Goal: Task Accomplishment & Management: Use online tool/utility

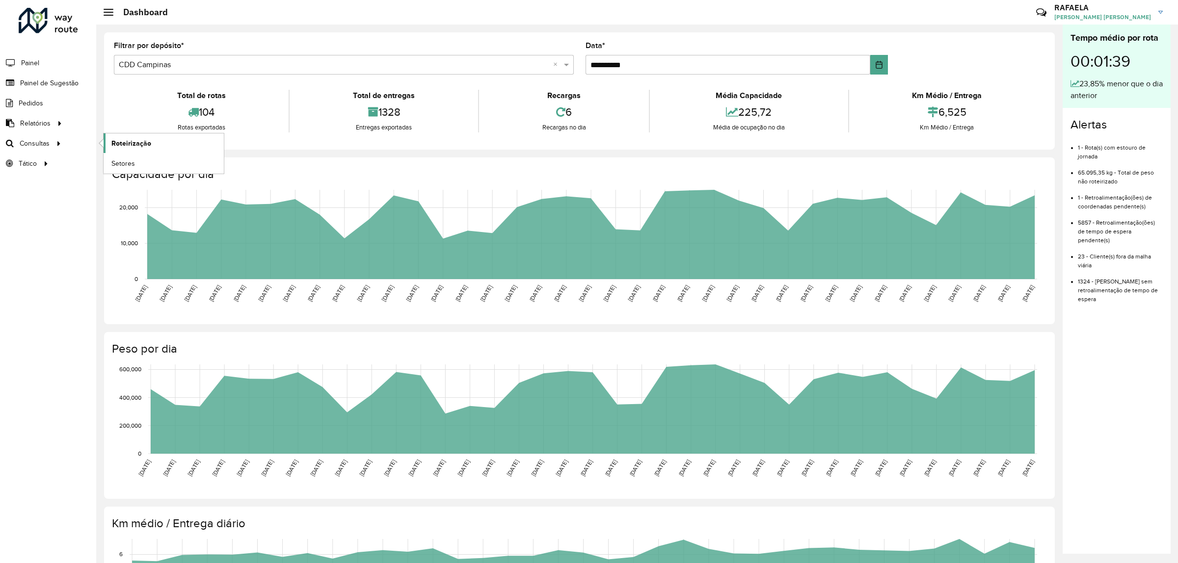
click at [128, 143] on span "Roteirização" at bounding box center [131, 143] width 40 height 10
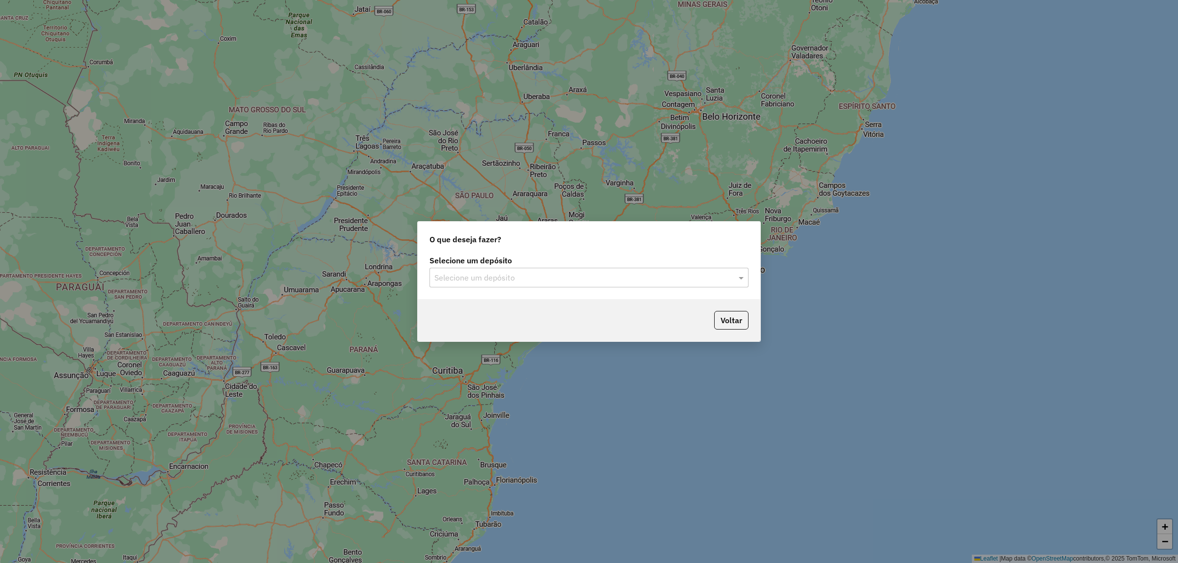
drag, startPoint x: 479, startPoint y: 254, endPoint x: 502, endPoint y: 286, distance: 39.1
click at [481, 256] on label "Selecione um depósito" at bounding box center [588, 261] width 319 height 12
drag, startPoint x: 509, startPoint y: 278, endPoint x: 636, endPoint y: 273, distance: 127.2
click at [511, 277] on input "text" at bounding box center [579, 278] width 290 height 12
click at [604, 317] on div "CDD Campinas" at bounding box center [589, 323] width 318 height 17
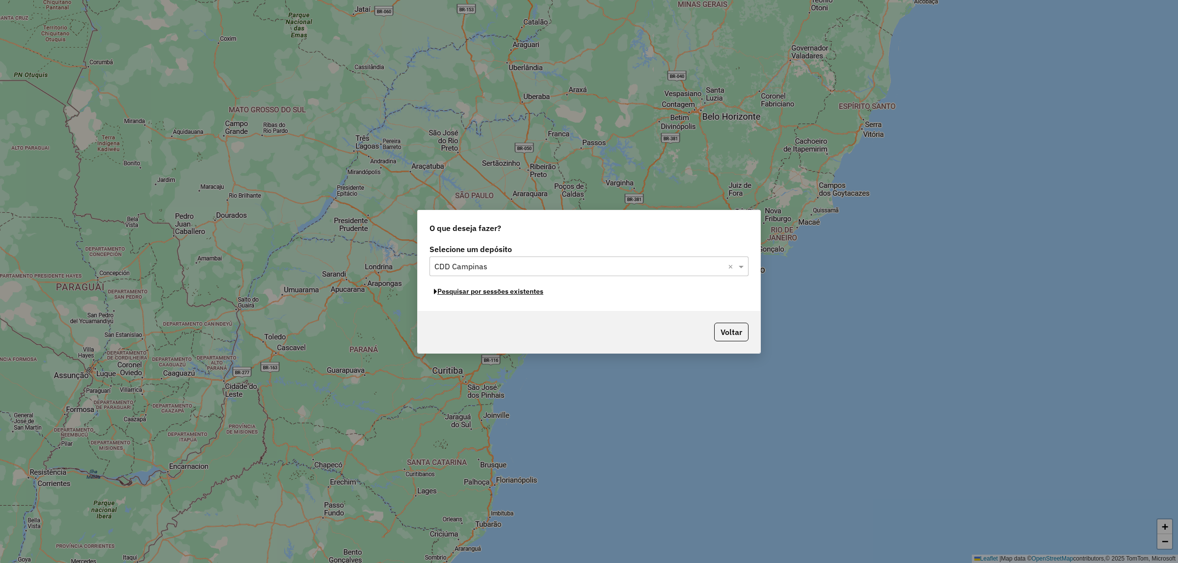
click at [501, 290] on button "Pesquisar por sessões existentes" at bounding box center [488, 291] width 118 height 15
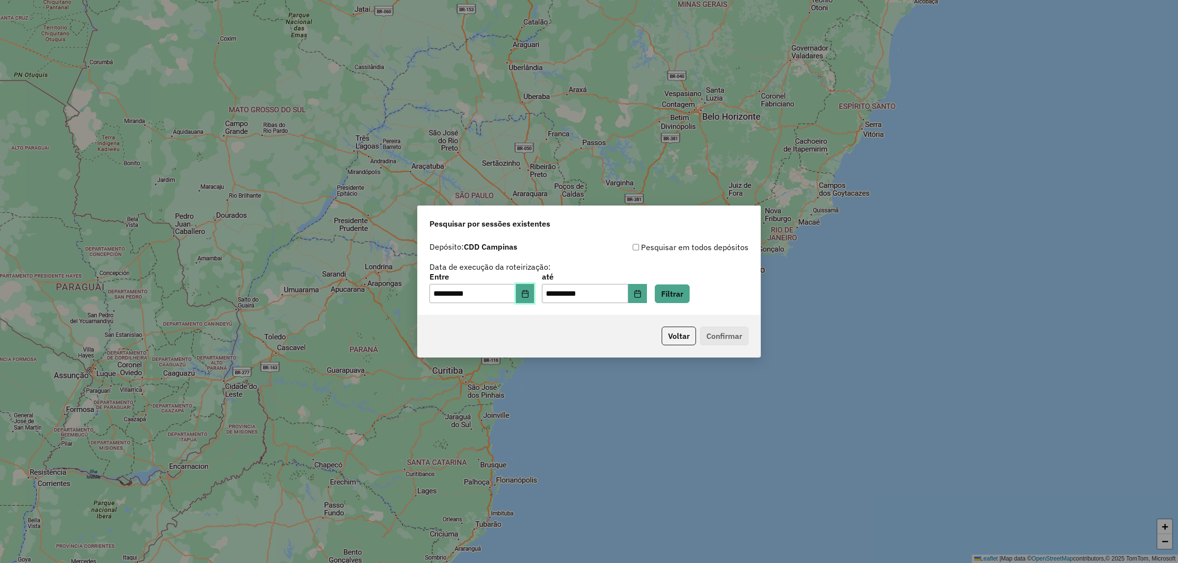
click at [528, 297] on icon "Choose Date" at bounding box center [525, 294] width 6 height 8
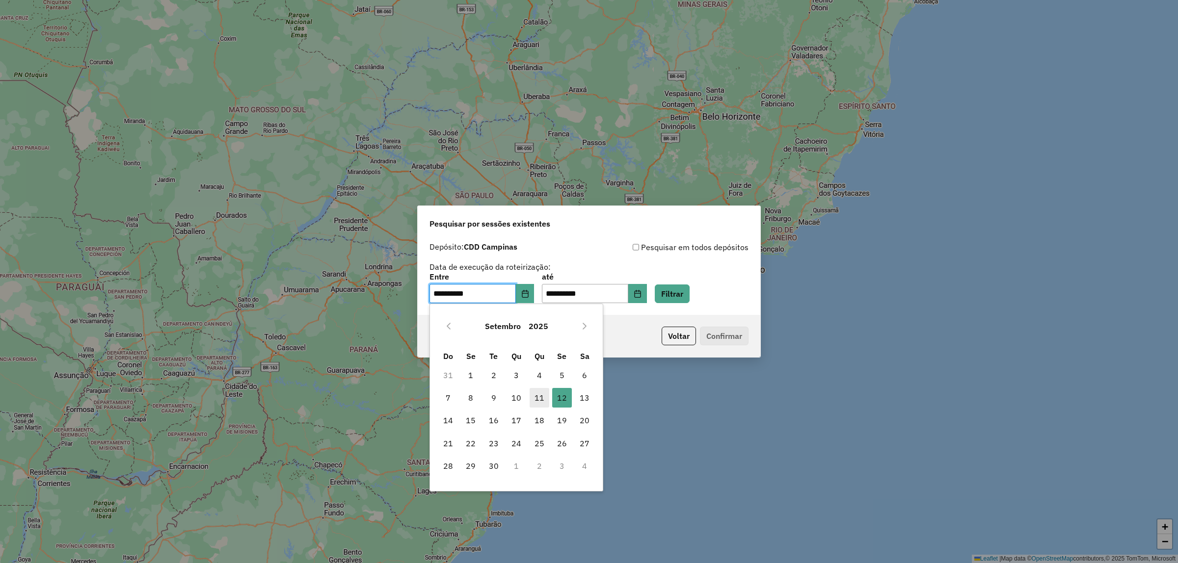
click at [544, 394] on span "11" at bounding box center [539, 398] width 20 height 20
type input "**********"
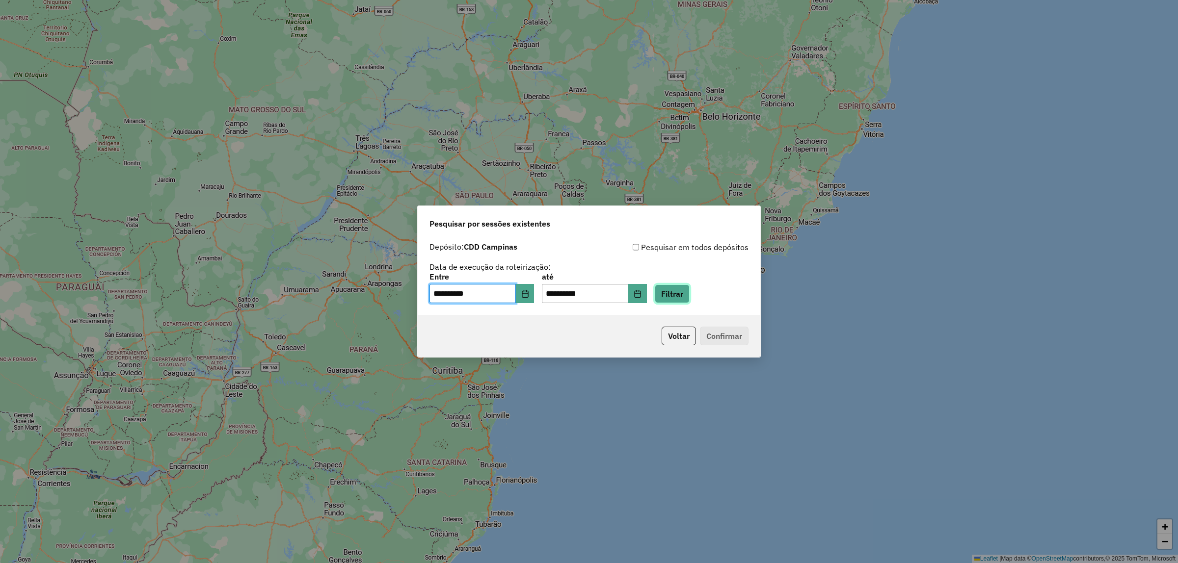
click at [676, 286] on button "Filtrar" at bounding box center [672, 294] width 35 height 19
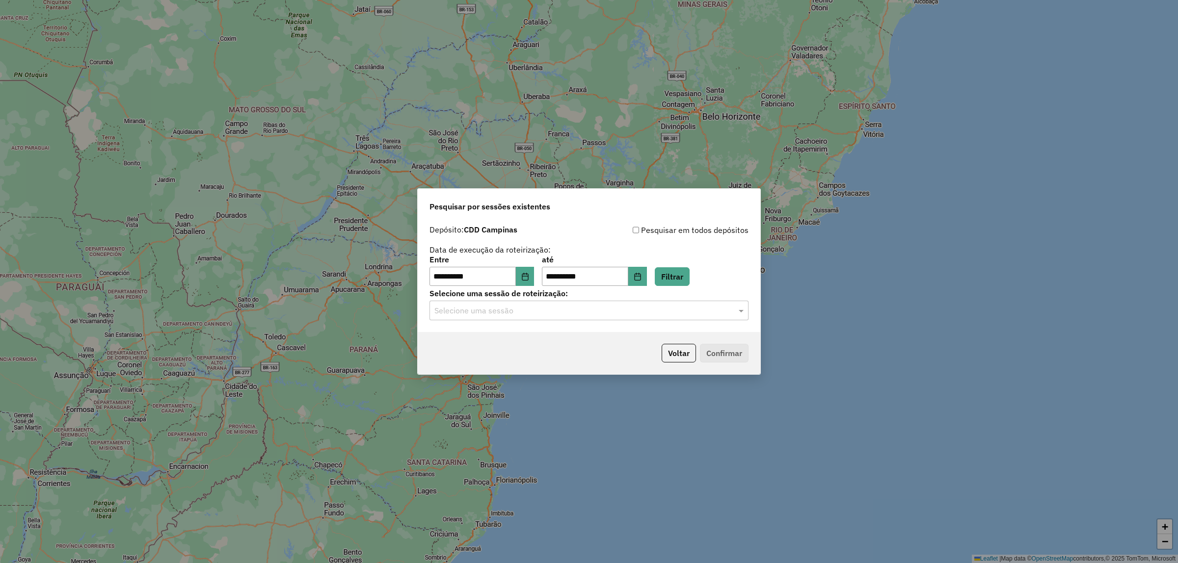
click at [636, 305] on input "text" at bounding box center [579, 311] width 290 height 12
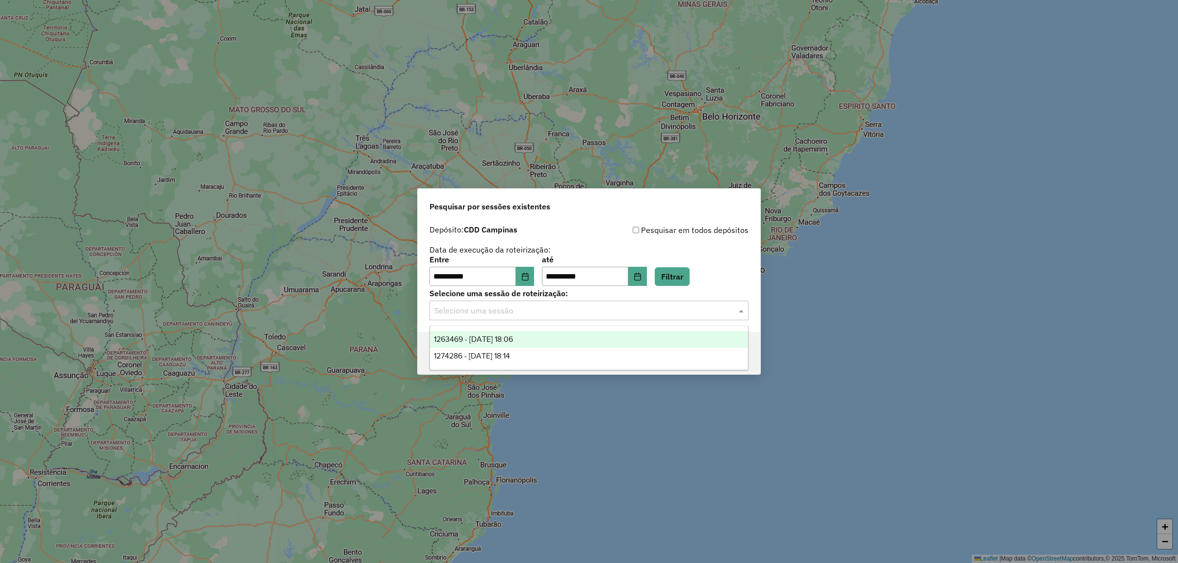
click at [513, 344] on div "1263469 - 11/09/2025 18:06" at bounding box center [589, 339] width 318 height 17
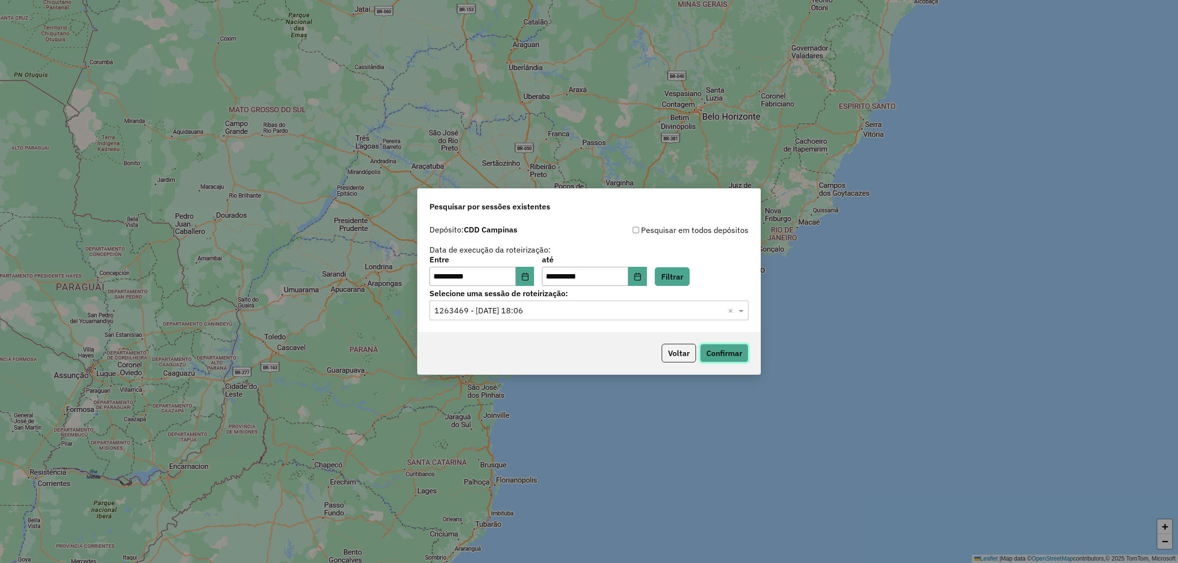
click at [741, 349] on button "Confirmar" at bounding box center [724, 353] width 49 height 19
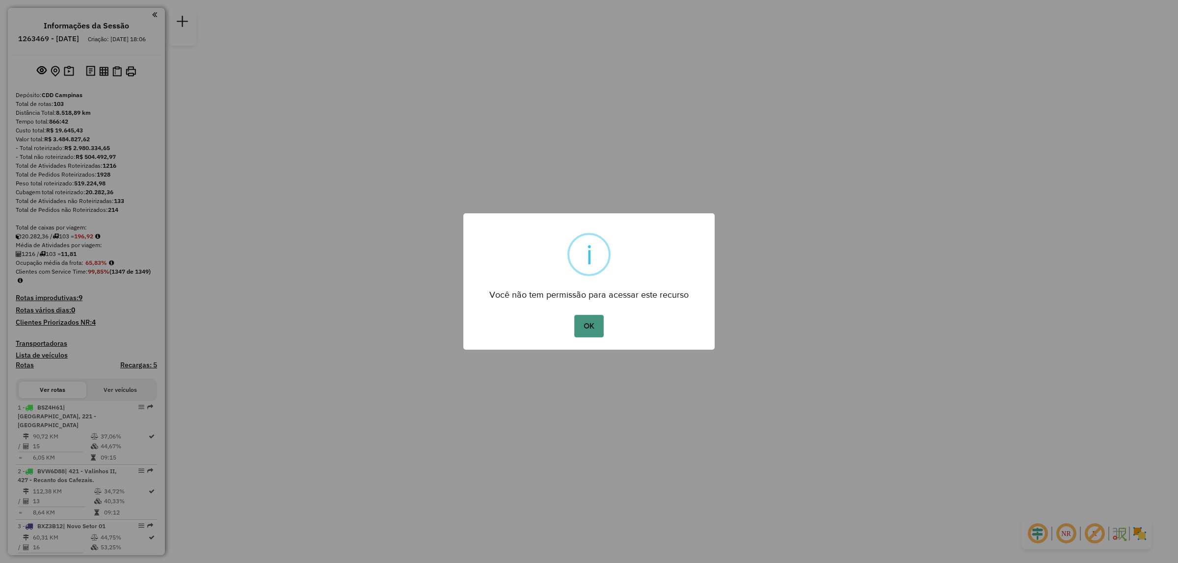
click at [579, 331] on button "OK" at bounding box center [588, 326] width 29 height 23
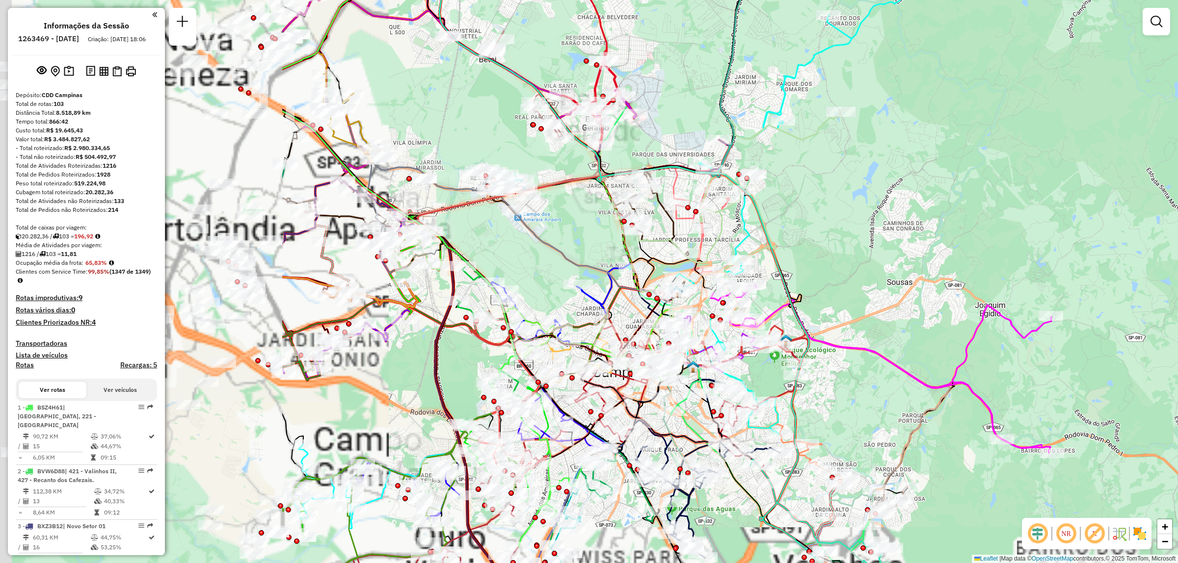
drag, startPoint x: 643, startPoint y: 313, endPoint x: 856, endPoint y: 277, distance: 216.4
click at [1058, 261] on div "Janela de atendimento Grade de atendimento Capacidade Transportadoras Veículos …" at bounding box center [589, 281] width 1178 height 563
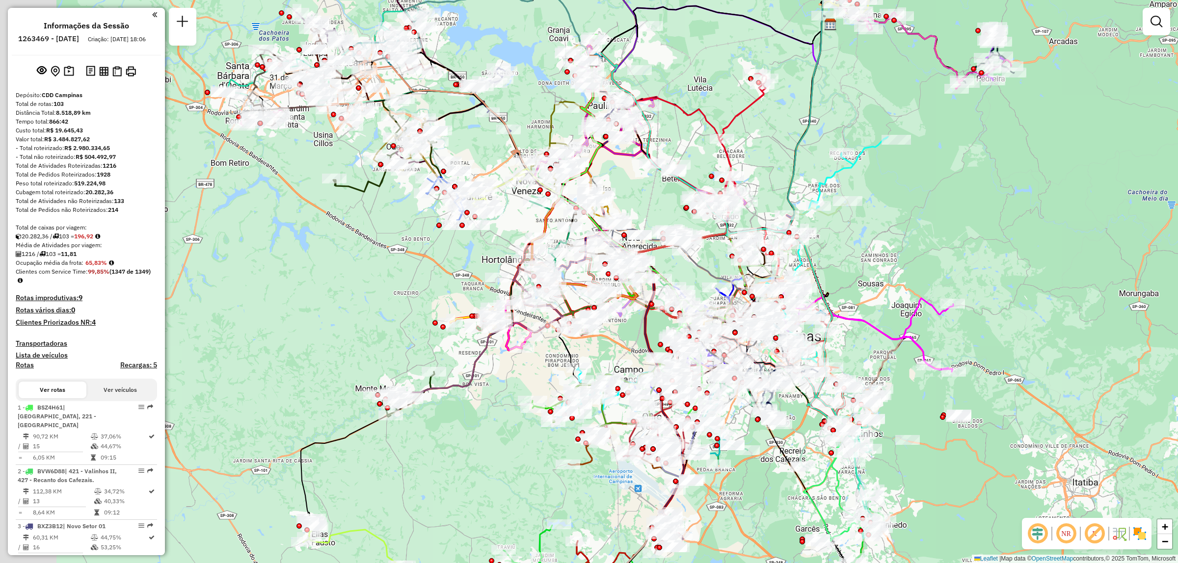
drag, startPoint x: 618, startPoint y: 109, endPoint x: 665, endPoint y: 99, distance: 47.6
click at [721, 89] on div "Janela de atendimento Grade de atendimento Capacidade Transportadoras Veículos …" at bounding box center [589, 281] width 1178 height 563
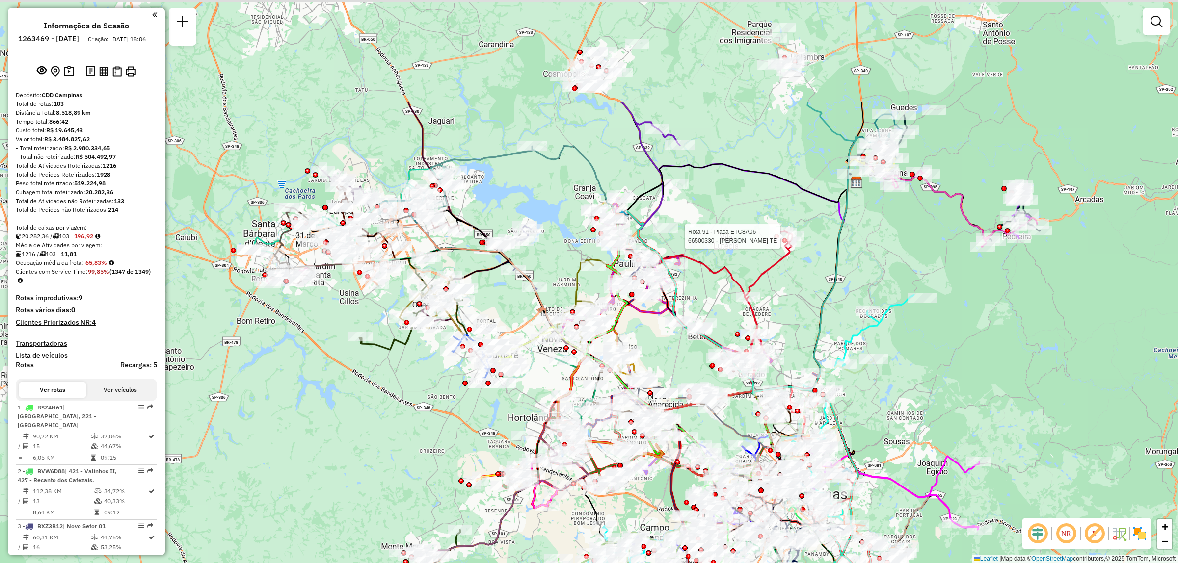
drag, startPoint x: 906, startPoint y: 229, endPoint x: 932, endPoint y: 387, distance: 160.1
click at [932, 387] on div "Rota 91 - Placa ETC8A06 66500330 - CLEONICE DA SILVA TE Janela de atendimento G…" at bounding box center [589, 281] width 1178 height 563
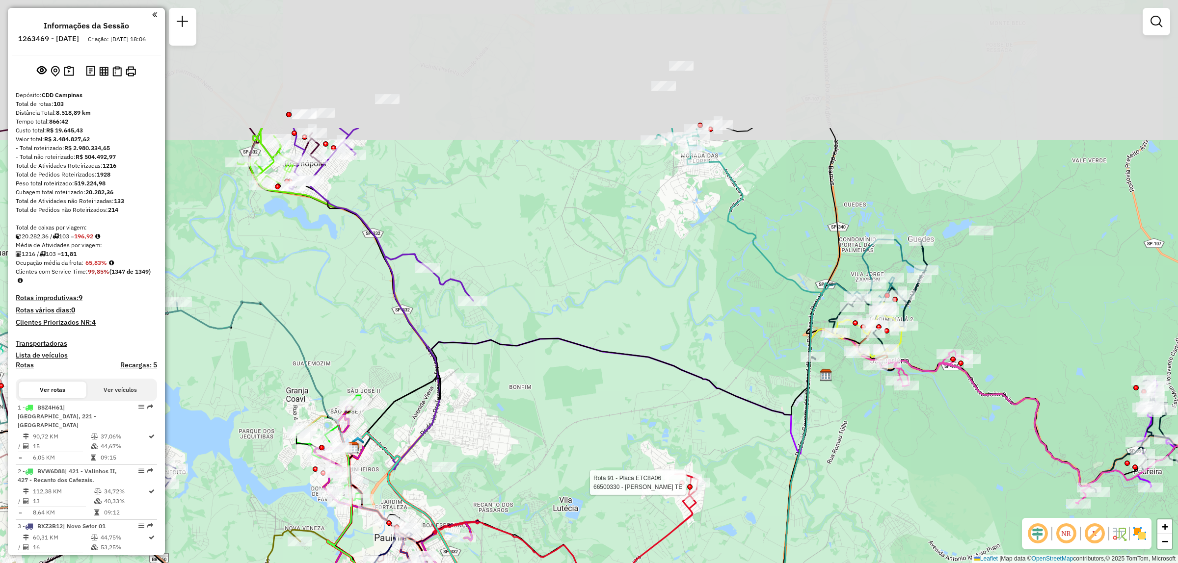
drag, startPoint x: 952, startPoint y: 145, endPoint x: 948, endPoint y: 329, distance: 184.6
click at [948, 329] on div "Rota 91 - Placa ETC8A06 66500330 - CLEONICE DA SILVA TE Janela de atendimento G…" at bounding box center [589, 281] width 1178 height 563
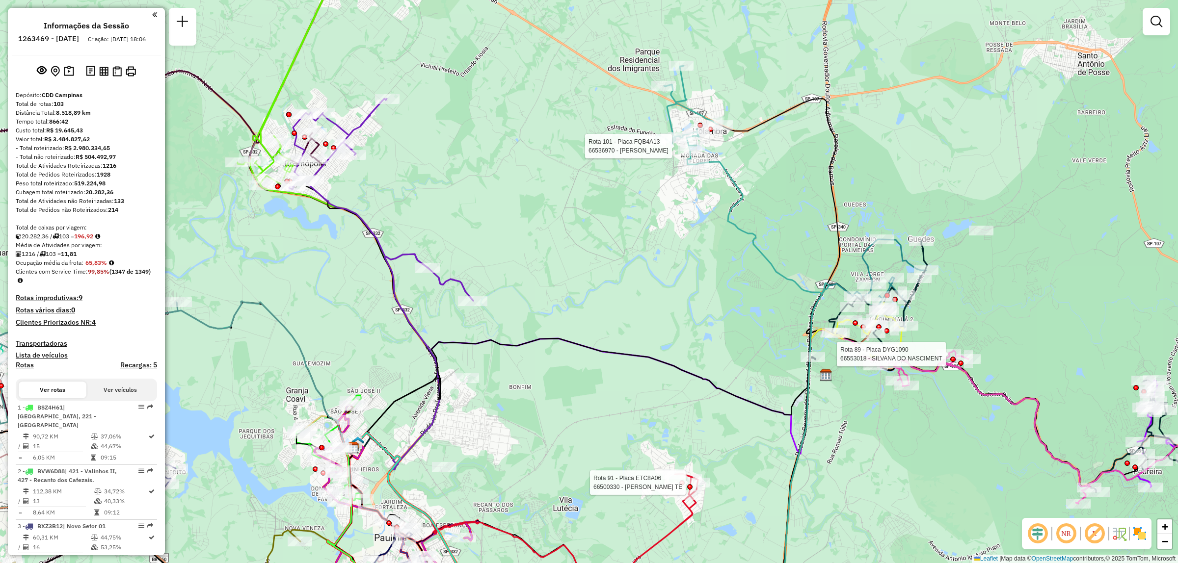
select select "**********"
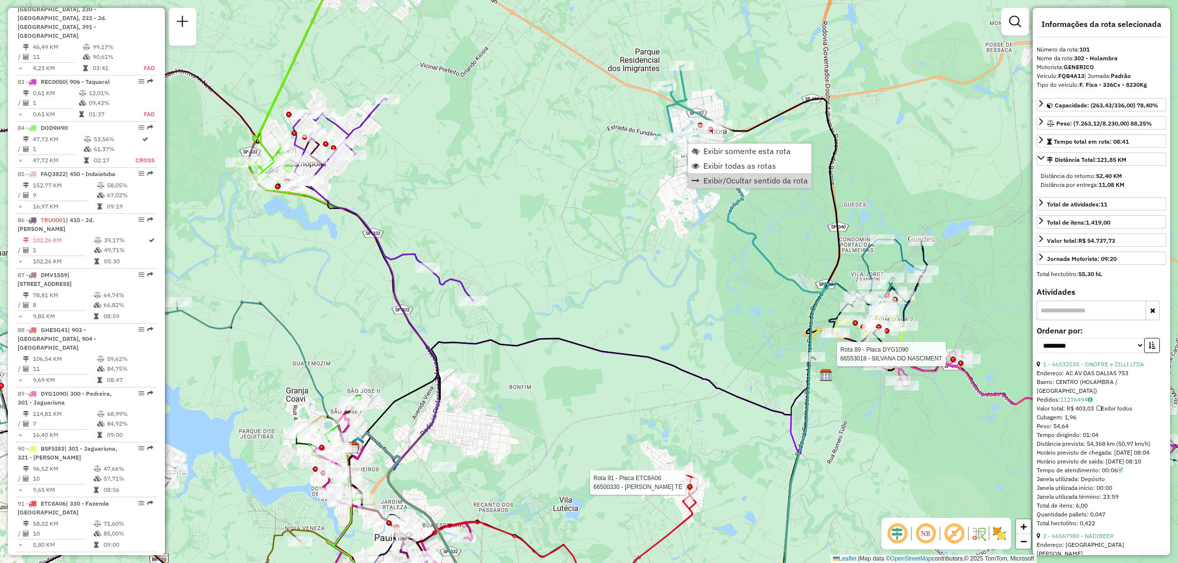
scroll to position [5965, 0]
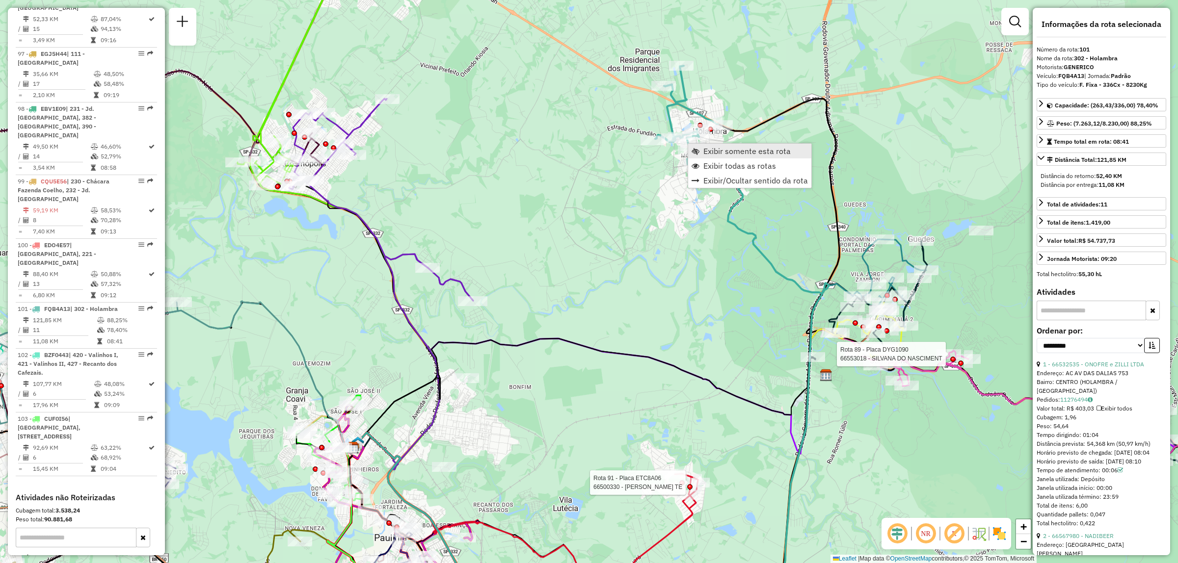
click at [721, 150] on span "Exibir somente esta rota" at bounding box center [746, 151] width 87 height 8
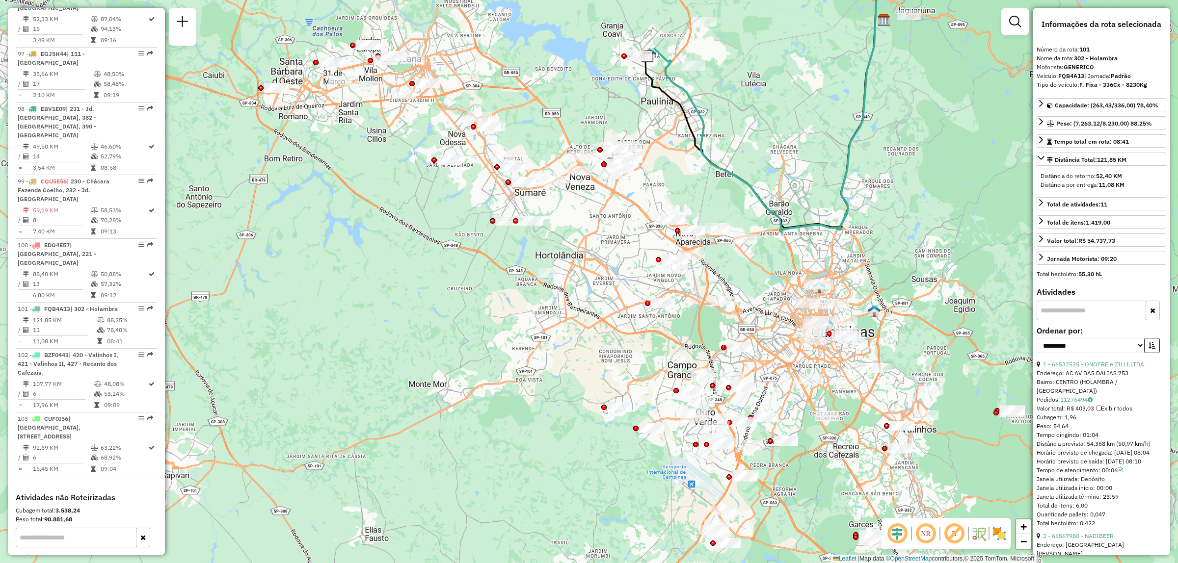
drag, startPoint x: 653, startPoint y: 295, endPoint x: 766, endPoint y: 148, distance: 185.4
click at [766, 148] on div "Janela de atendimento Grade de atendimento Capacidade Transportadoras Veículos …" at bounding box center [589, 281] width 1178 height 563
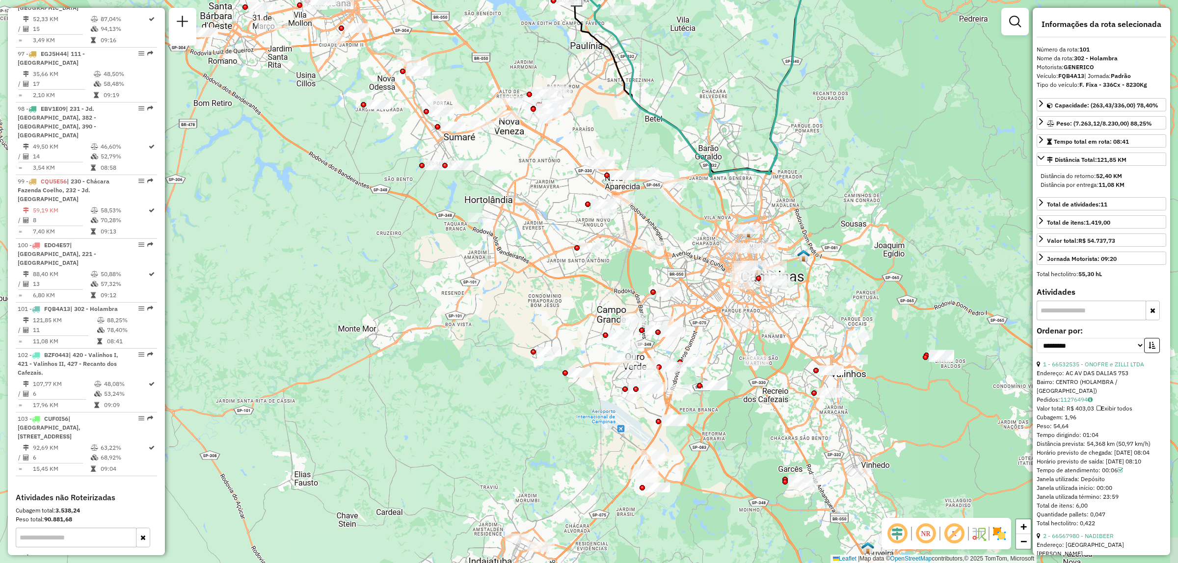
drag, startPoint x: 712, startPoint y: 241, endPoint x: 661, endPoint y: 228, distance: 53.2
click at [661, 228] on div "Janela de atendimento Grade de atendimento Capacidade Transportadoras Veículos …" at bounding box center [589, 281] width 1178 height 563
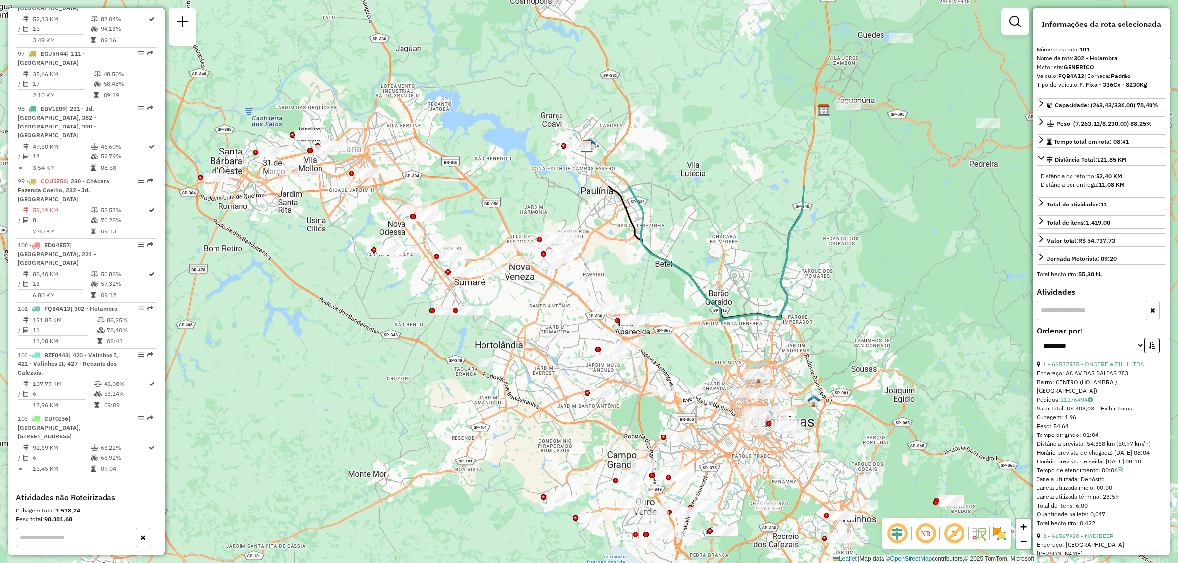
drag, startPoint x: 604, startPoint y: 200, endPoint x: 601, endPoint y: 433, distance: 233.1
click at [601, 433] on div "Janela de atendimento Grade de atendimento Capacidade Transportadoras Veículos …" at bounding box center [589, 281] width 1178 height 563
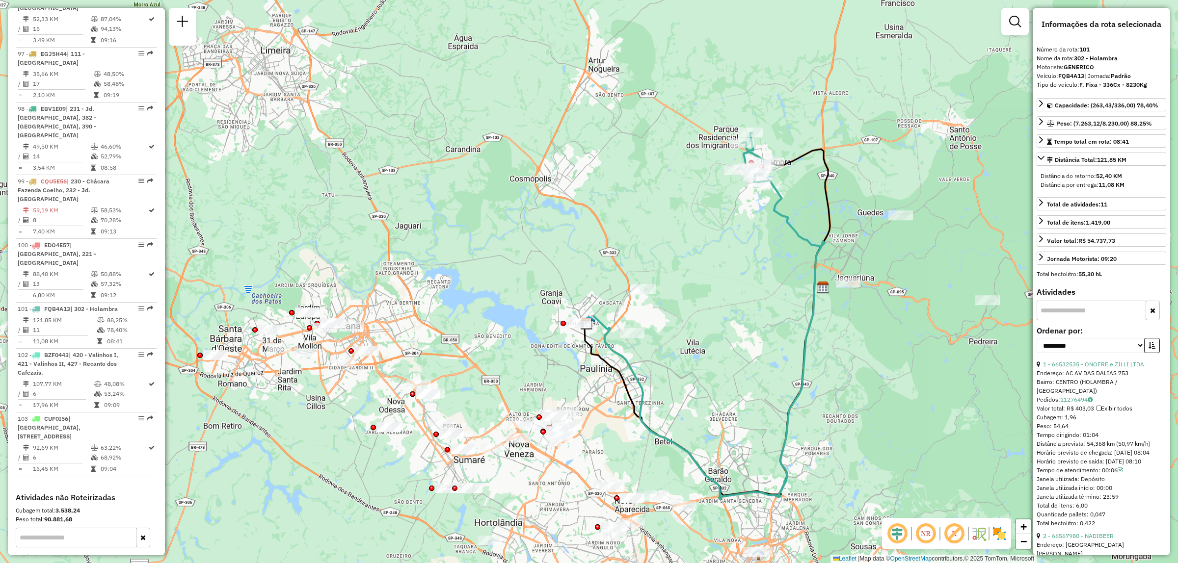
drag, startPoint x: 816, startPoint y: 205, endPoint x: 815, endPoint y: 358, distance: 153.6
click at [816, 378] on div "Janela de atendimento Grade de atendimento Capacidade Transportadoras Veículos …" at bounding box center [589, 281] width 1178 height 563
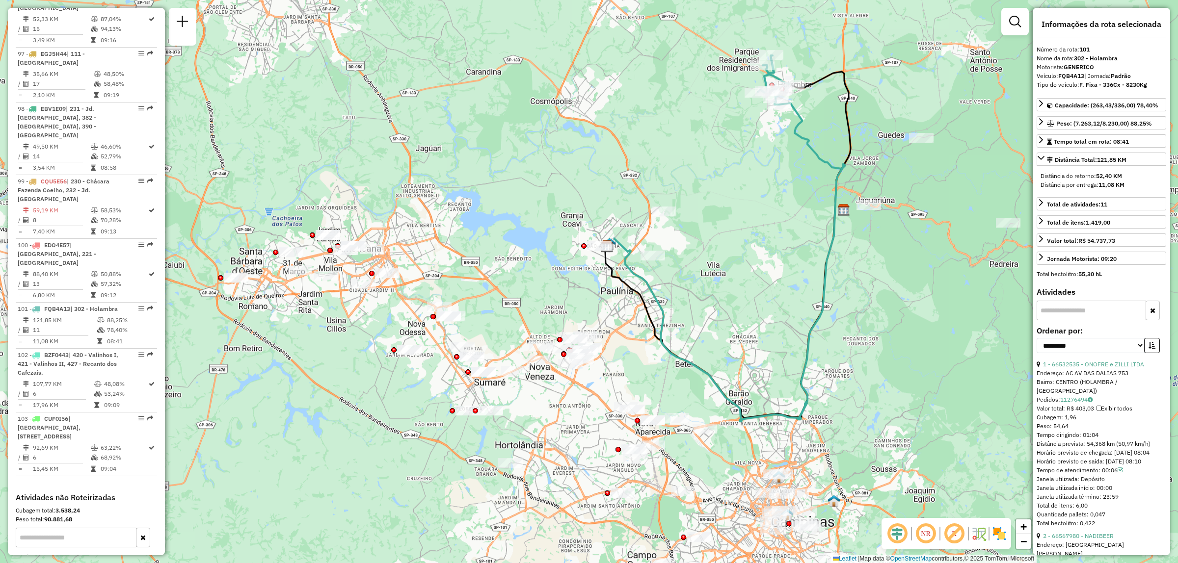
drag, startPoint x: 633, startPoint y: 362, endPoint x: 653, endPoint y: 283, distance: 82.0
click at [653, 283] on icon at bounding box center [726, 262] width 238 height 318
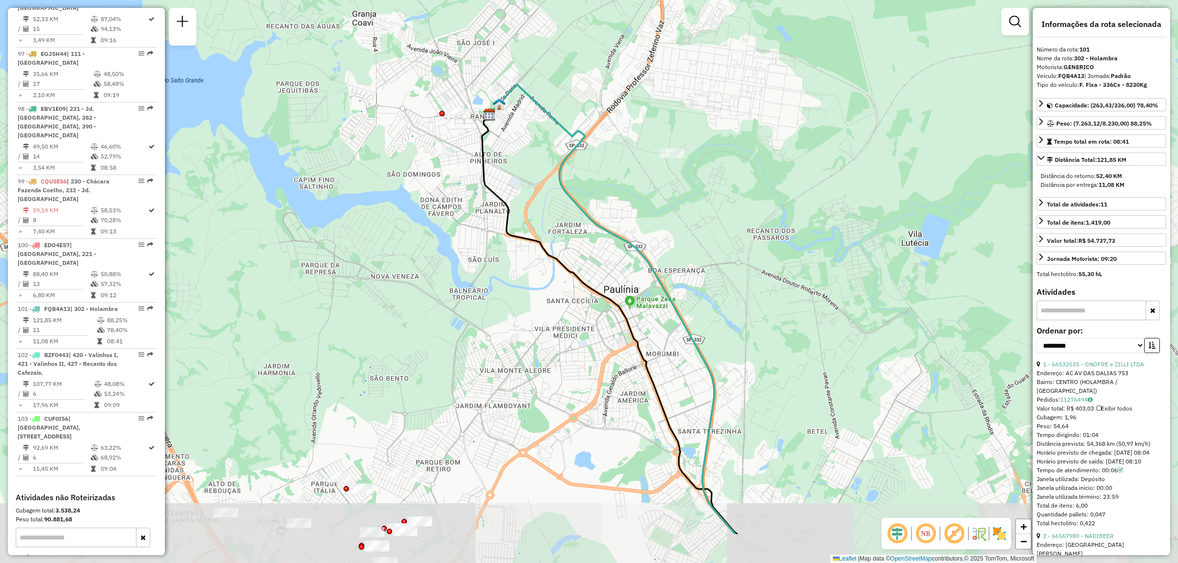
drag, startPoint x: 636, startPoint y: 248, endPoint x: 553, endPoint y: 162, distance: 119.0
click at [553, 162] on div "Janela de atendimento Grade de atendimento Capacidade Transportadoras Veículos …" at bounding box center [589, 281] width 1178 height 563
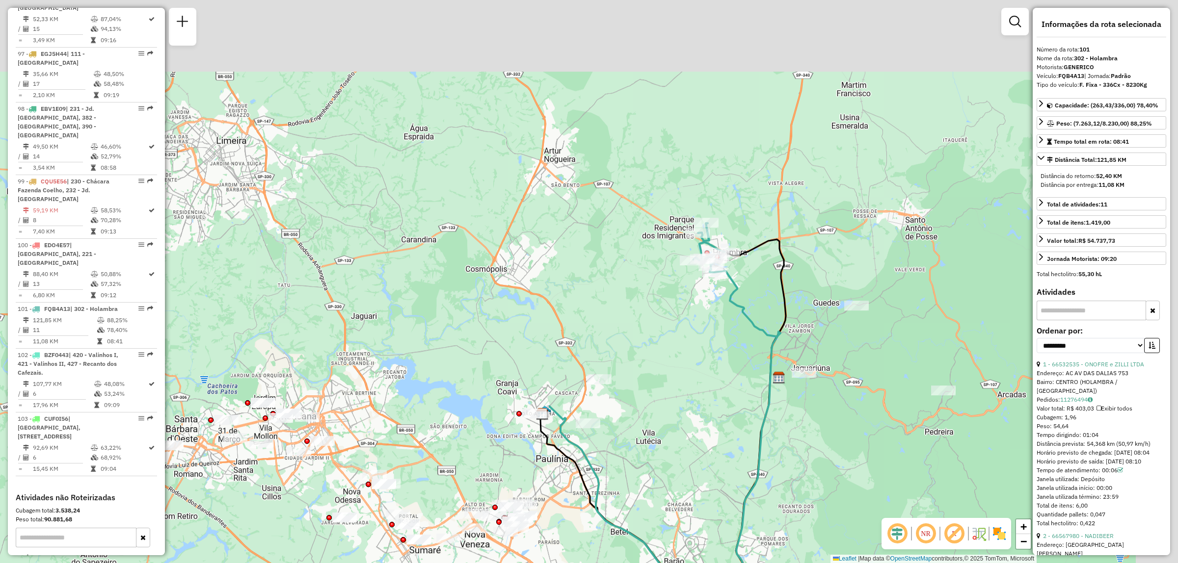
drag, startPoint x: 832, startPoint y: 241, endPoint x: 685, endPoint y: 437, distance: 245.0
click at [685, 437] on div "Janela de atendimento Grade de atendimento Capacidade Transportadoras Veículos …" at bounding box center [589, 281] width 1178 height 563
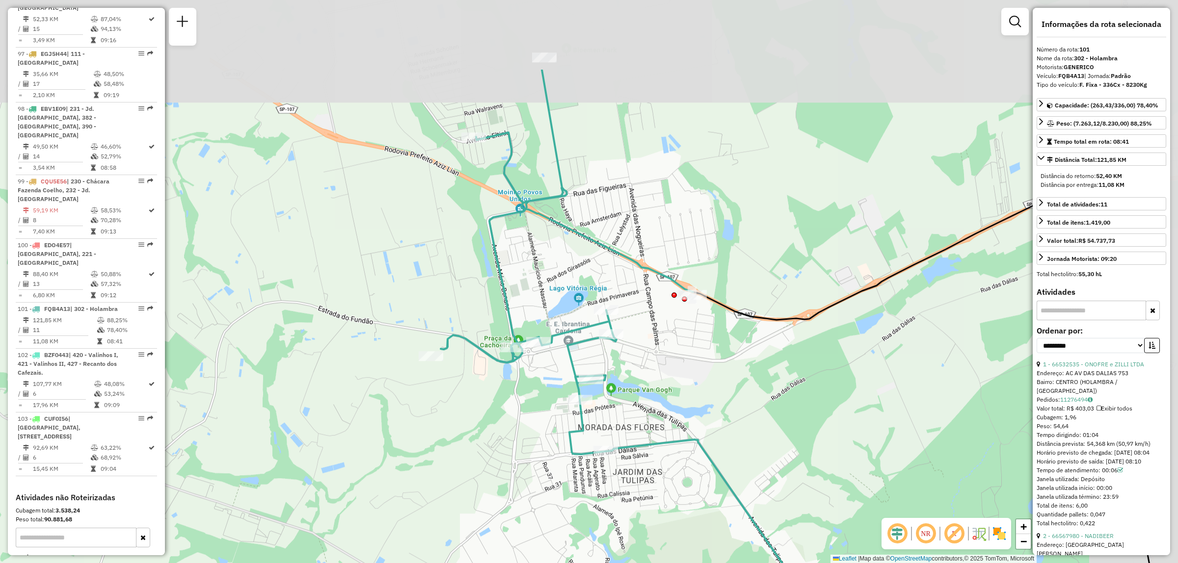
drag, startPoint x: 614, startPoint y: 41, endPoint x: 500, endPoint y: 173, distance: 174.6
click at [500, 173] on icon at bounding box center [567, 262] width 252 height 385
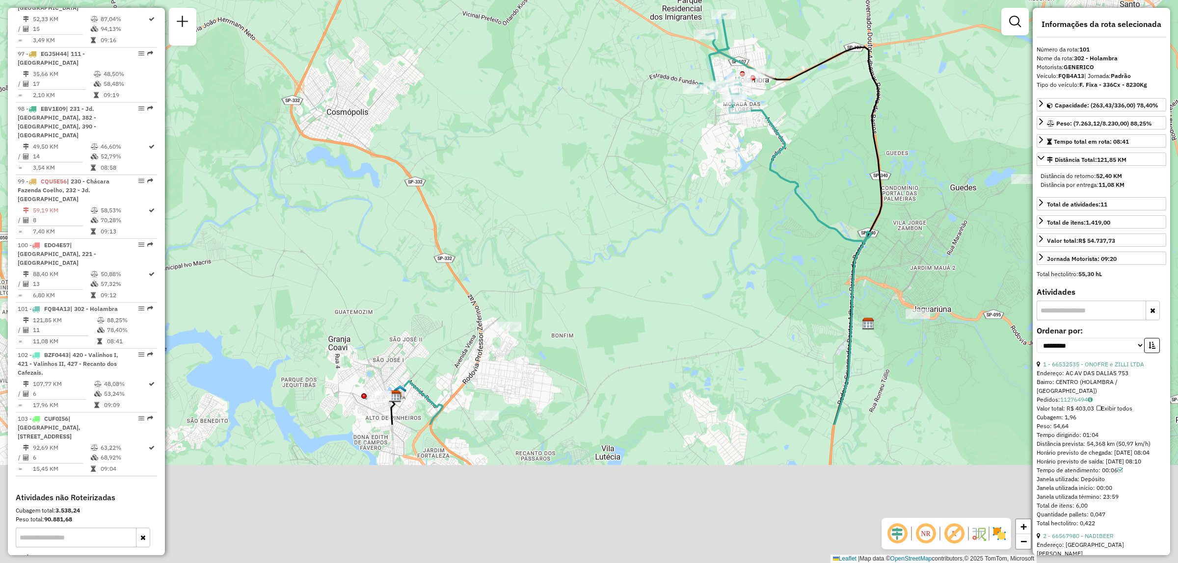
drag, startPoint x: 742, startPoint y: 406, endPoint x: 807, endPoint y: 124, distance: 290.1
click at [806, 123] on div "Janela de atendimento Grade de atendimento Capacidade Transportadoras Veículos …" at bounding box center [589, 281] width 1178 height 563
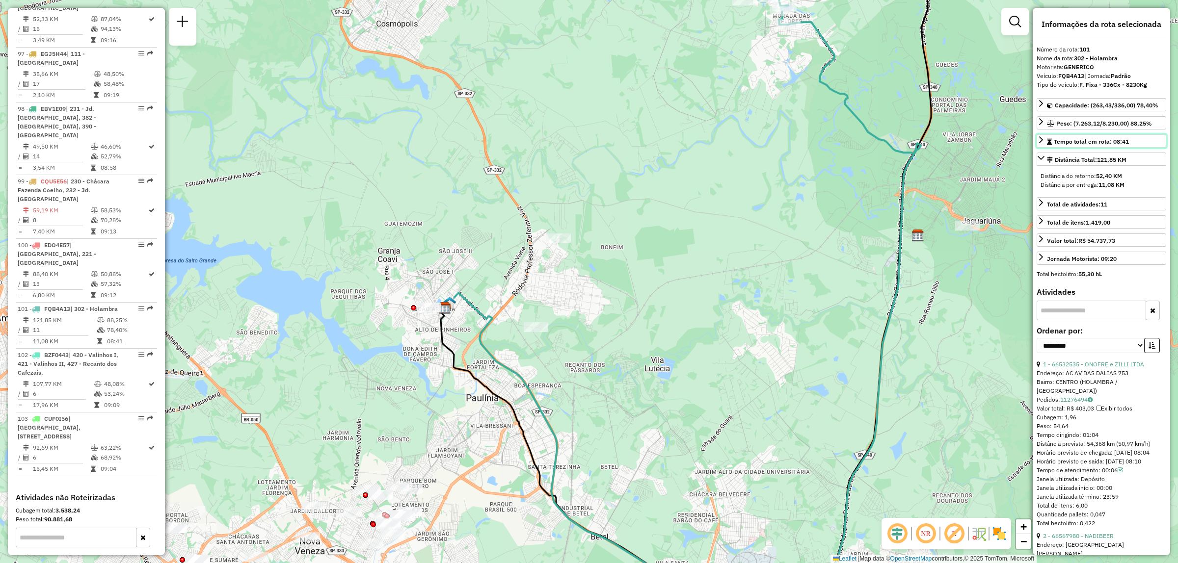
drag, startPoint x: 1112, startPoint y: 146, endPoint x: 1146, endPoint y: 141, distance: 34.3
click at [1146, 141] on link "Tempo total em rota: 08:41" at bounding box center [1101, 140] width 130 height 13
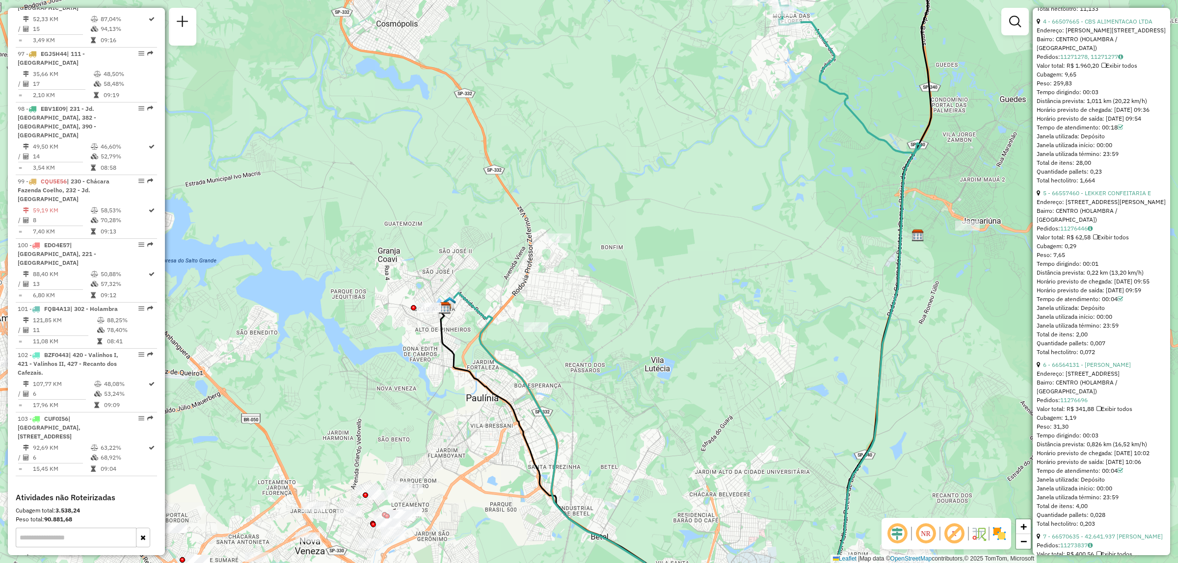
scroll to position [1227, 0]
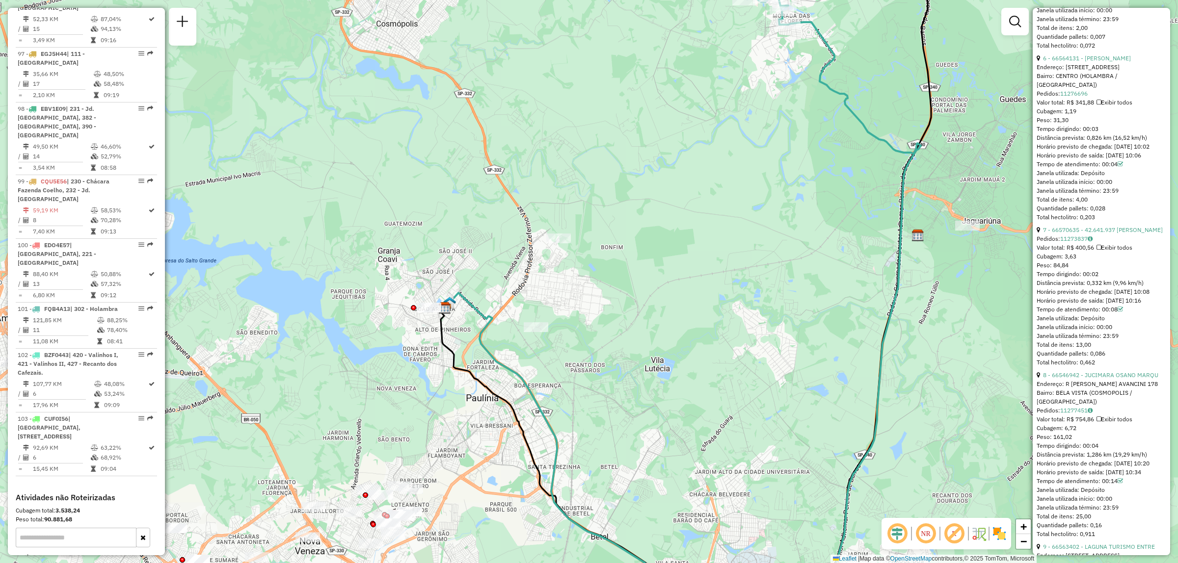
click at [997, 540] on img at bounding box center [999, 534] width 16 height 16
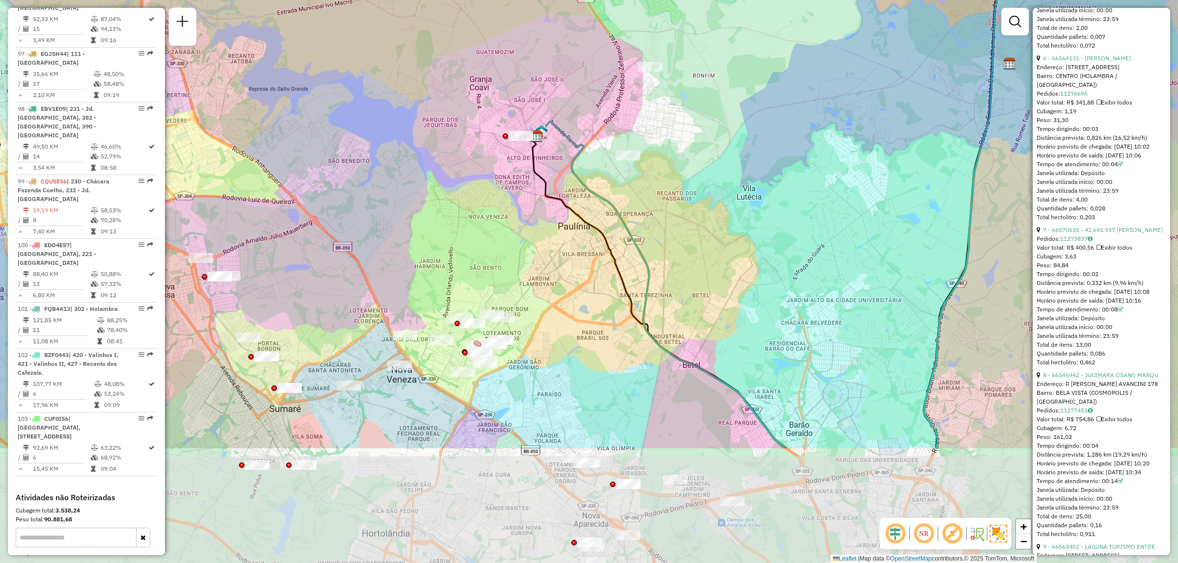
drag, startPoint x: 754, startPoint y: 335, endPoint x: 835, endPoint y: 190, distance: 165.2
click at [835, 190] on div "Janela de atendimento Grade de atendimento Capacidade Transportadoras Veículos …" at bounding box center [589, 281] width 1178 height 563
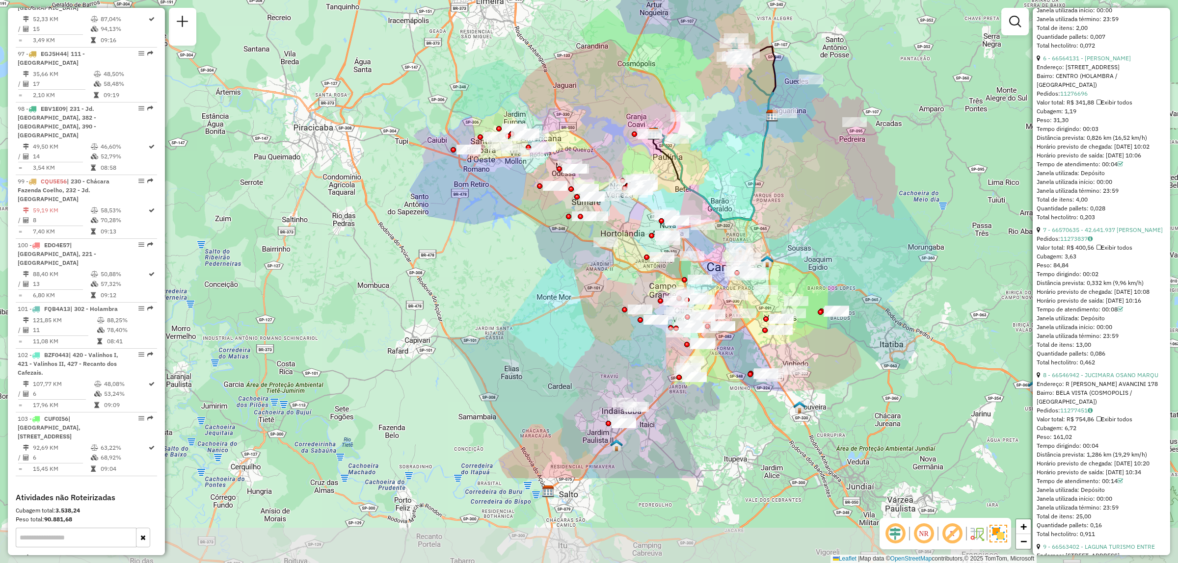
drag, startPoint x: 738, startPoint y: 407, endPoint x: 695, endPoint y: 249, distance: 164.4
click at [695, 249] on div "Janela de atendimento Grade de atendimento Capacidade Transportadoras Veículos …" at bounding box center [589, 281] width 1178 height 563
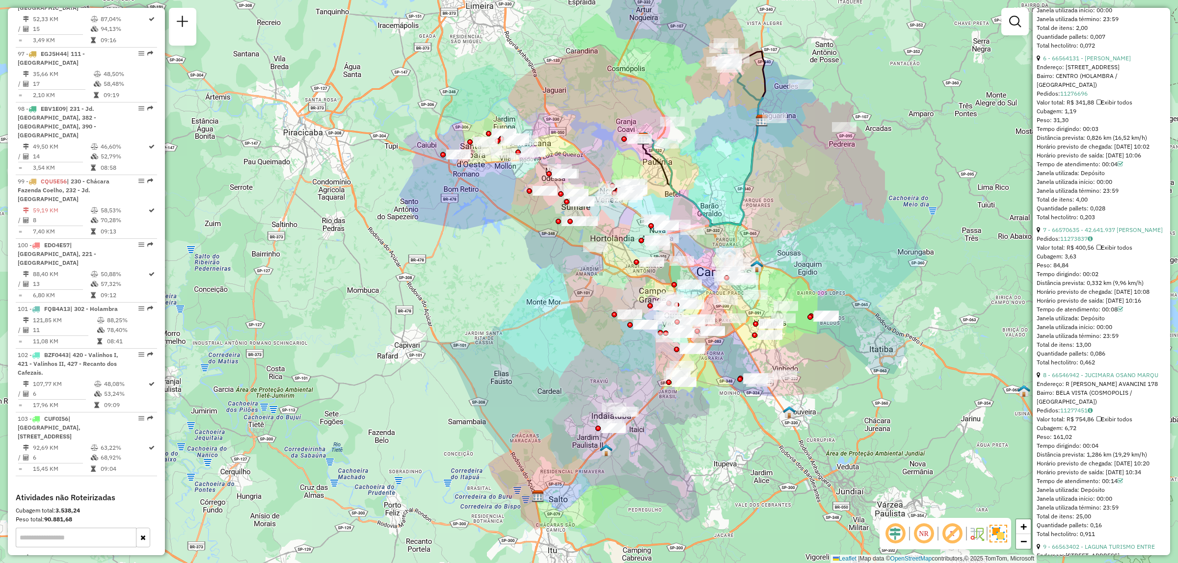
drag, startPoint x: 734, startPoint y: 335, endPoint x: 732, endPoint y: 356, distance: 20.7
click at [732, 356] on div "Janela de atendimento Grade de atendimento Capacidade Transportadoras Veículos …" at bounding box center [589, 281] width 1178 height 563
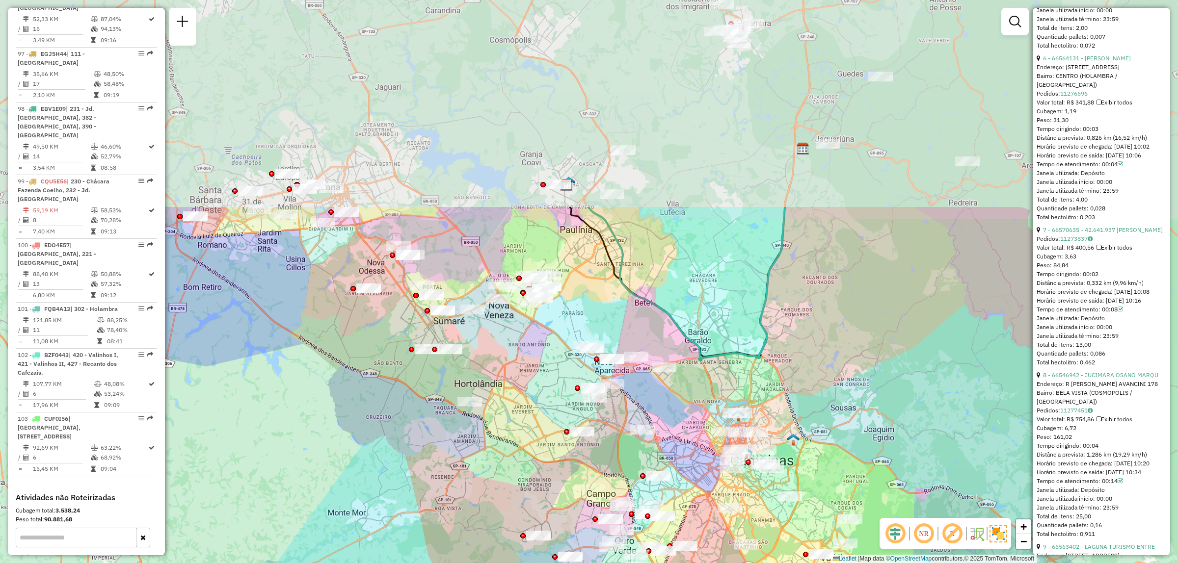
drag, startPoint x: 442, startPoint y: 245, endPoint x: 503, endPoint y: 413, distance: 178.7
click at [443, 513] on div "Janela de atendimento Grade de atendimento Capacidade Transportadoras Veículos …" at bounding box center [589, 281] width 1178 height 563
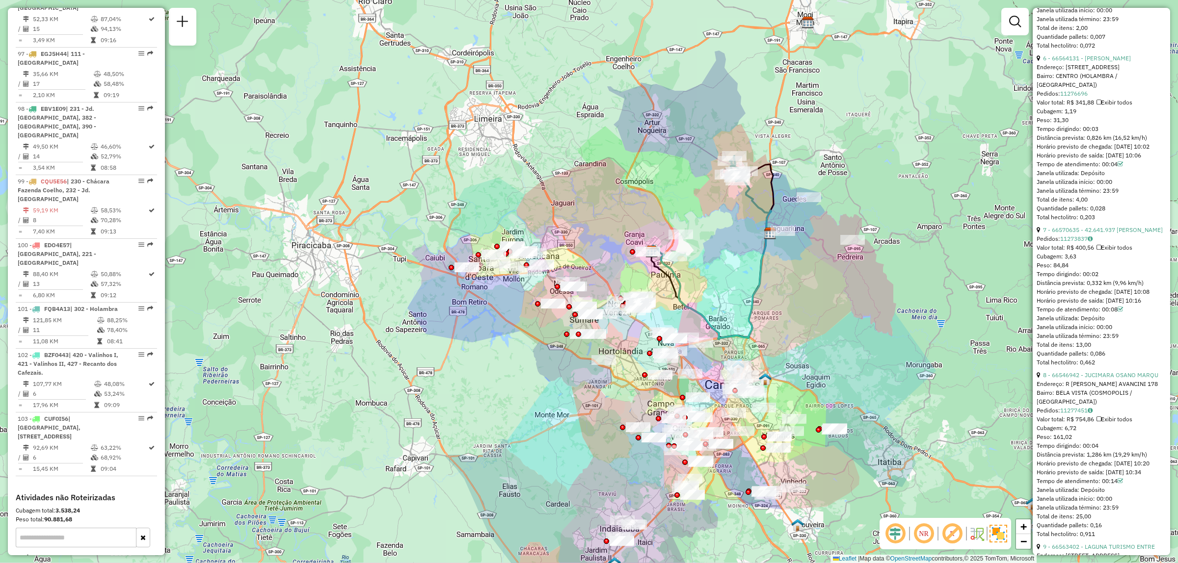
drag, startPoint x: 658, startPoint y: 148, endPoint x: 705, endPoint y: 243, distance: 106.7
click at [705, 243] on div "Janela de atendimento Grade de atendimento Capacidade Transportadoras Veículos …" at bounding box center [589, 281] width 1178 height 563
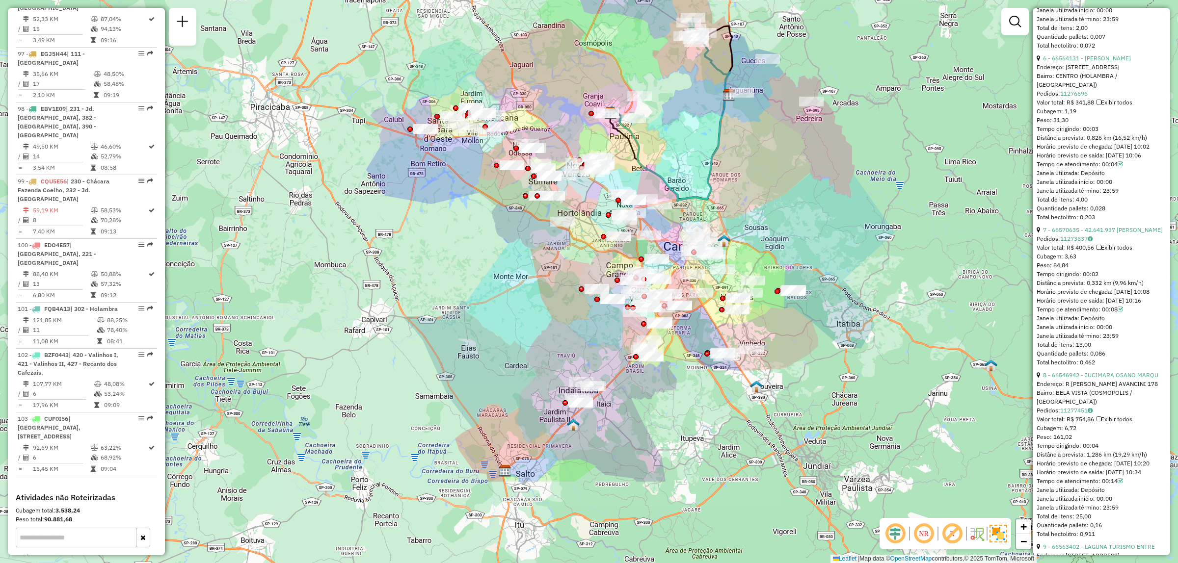
drag, startPoint x: 783, startPoint y: 269, endPoint x: 741, endPoint y: 131, distance: 144.4
click at [741, 131] on div "Janela de atendimento Grade de atendimento Capacidade Transportadoras Veículos …" at bounding box center [589, 281] width 1178 height 563
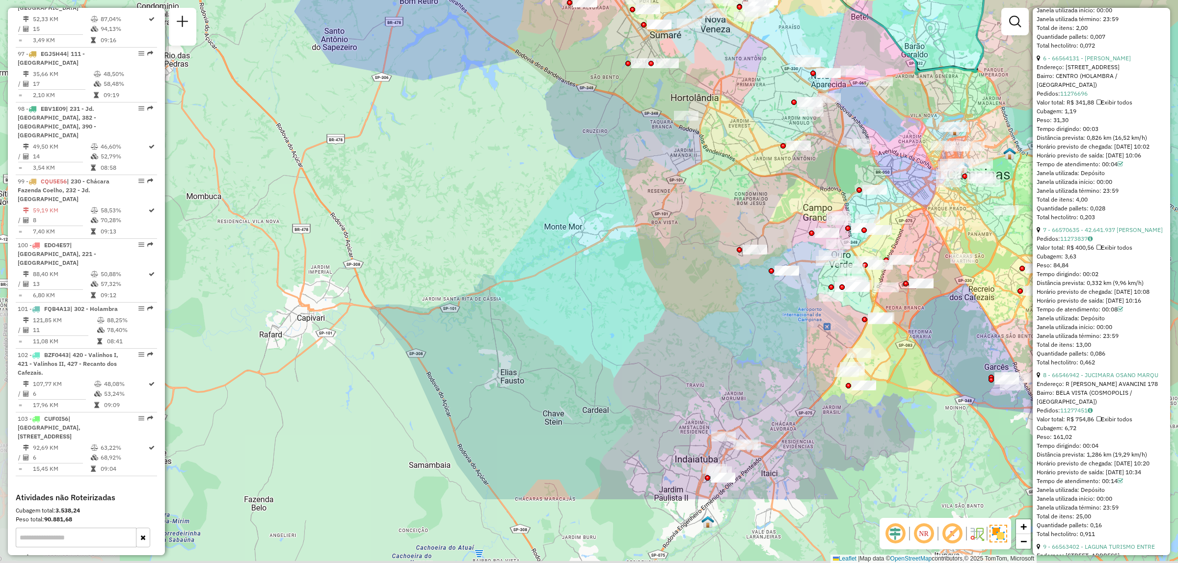
drag, startPoint x: 831, startPoint y: 349, endPoint x: 968, endPoint y: 290, distance: 149.0
click at [968, 290] on div "Janela de atendimento Grade de atendimento Capacidade Transportadoras Veículos …" at bounding box center [589, 281] width 1178 height 563
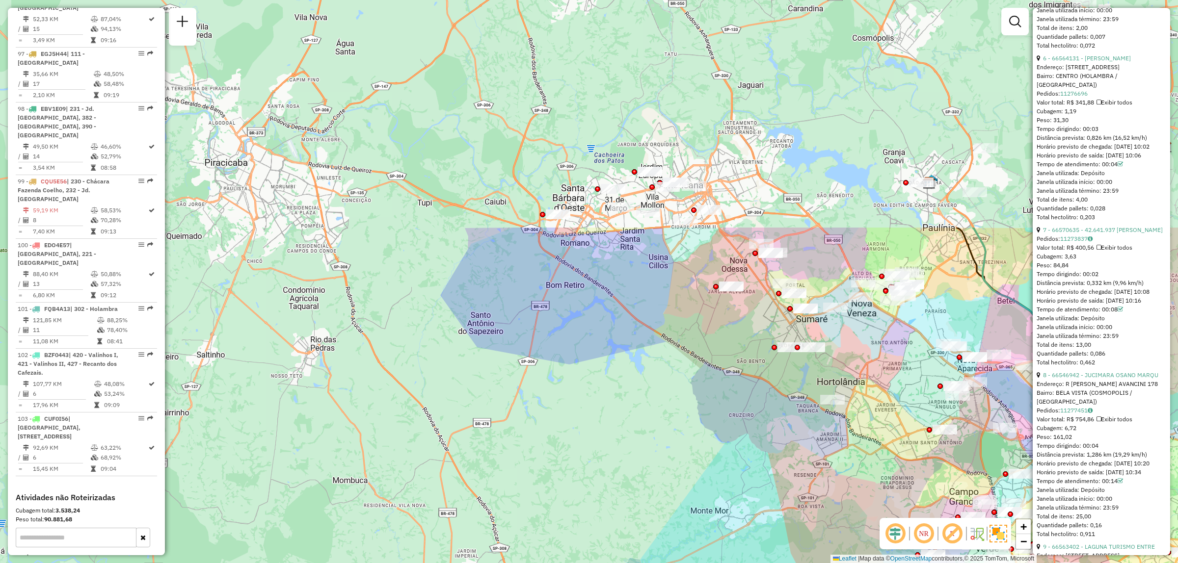
drag, startPoint x: 652, startPoint y: 194, endPoint x: 798, endPoint y: 477, distance: 318.2
click at [798, 477] on div "Janela de atendimento Grade de atendimento Capacidade Transportadoras Veículos …" at bounding box center [589, 281] width 1178 height 563
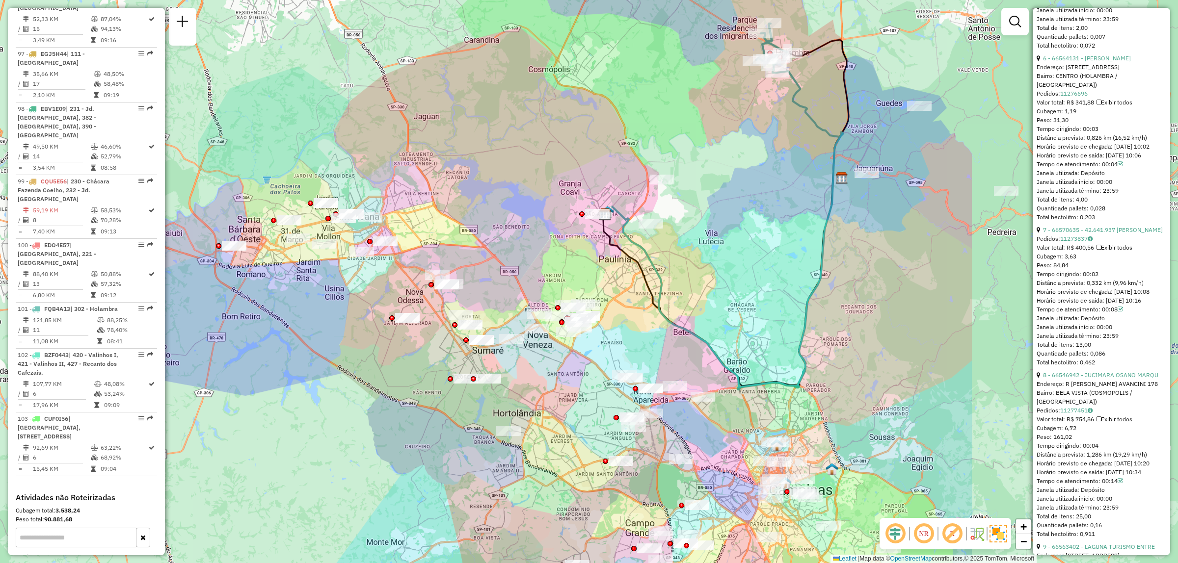
drag, startPoint x: 750, startPoint y: 266, endPoint x: 432, endPoint y: 297, distance: 318.9
click at [432, 297] on div "Janela de atendimento Grade de atendimento Capacidade Transportadoras Veículos …" at bounding box center [589, 281] width 1178 height 563
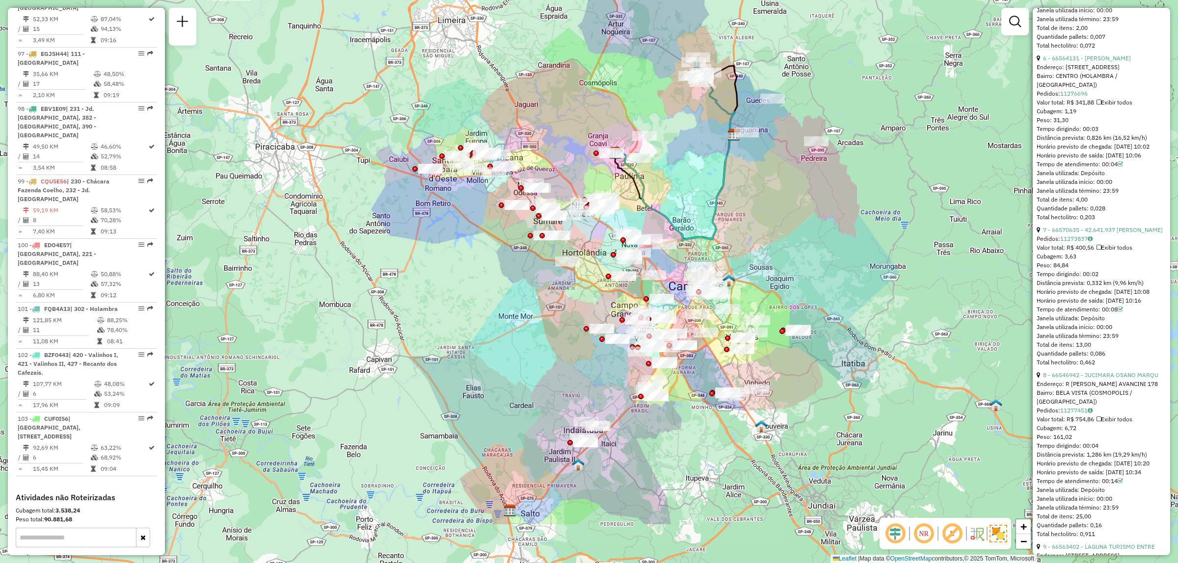
drag, startPoint x: 658, startPoint y: 302, endPoint x: 651, endPoint y: 266, distance: 35.9
click at [650, 258] on div at bounding box center [638, 253] width 25 height 10
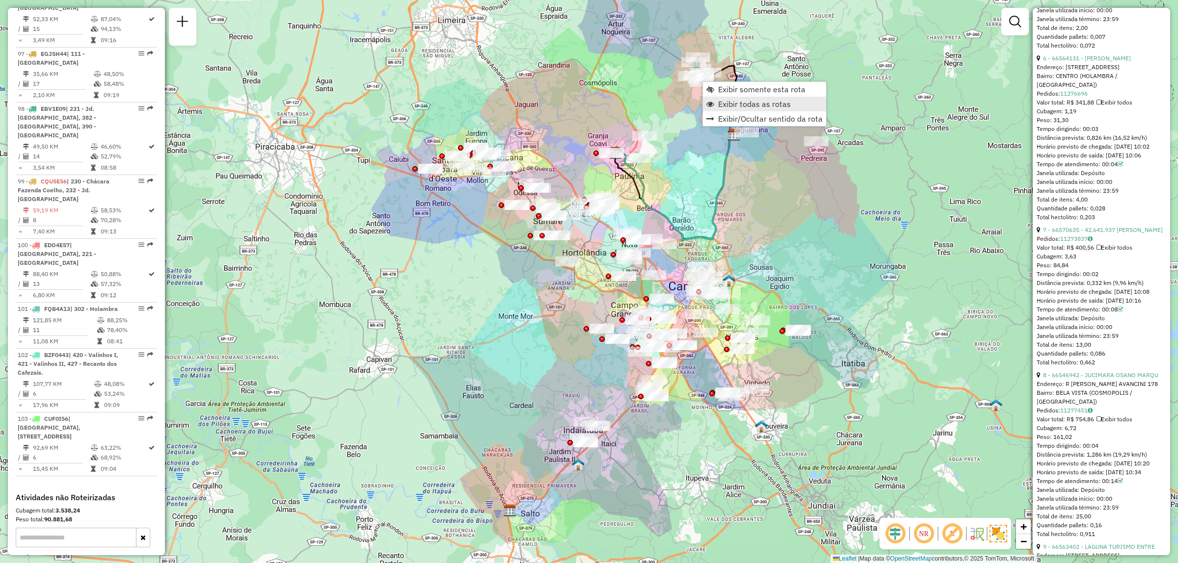
click at [769, 104] on span "Exibir todas as rotas" at bounding box center [754, 104] width 73 height 8
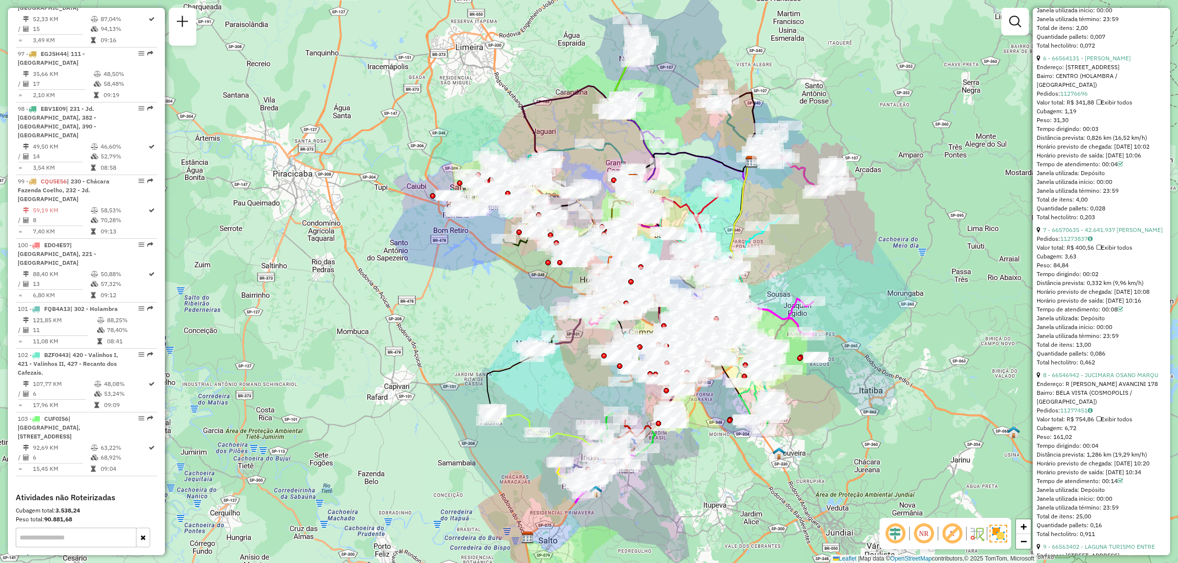
drag, startPoint x: 641, startPoint y: 484, endPoint x: 666, endPoint y: 461, distance: 33.7
click at [706, 493] on div "Janela de atendimento Grade de atendimento Capacidade Transportadoras Veículos …" at bounding box center [589, 281] width 1178 height 563
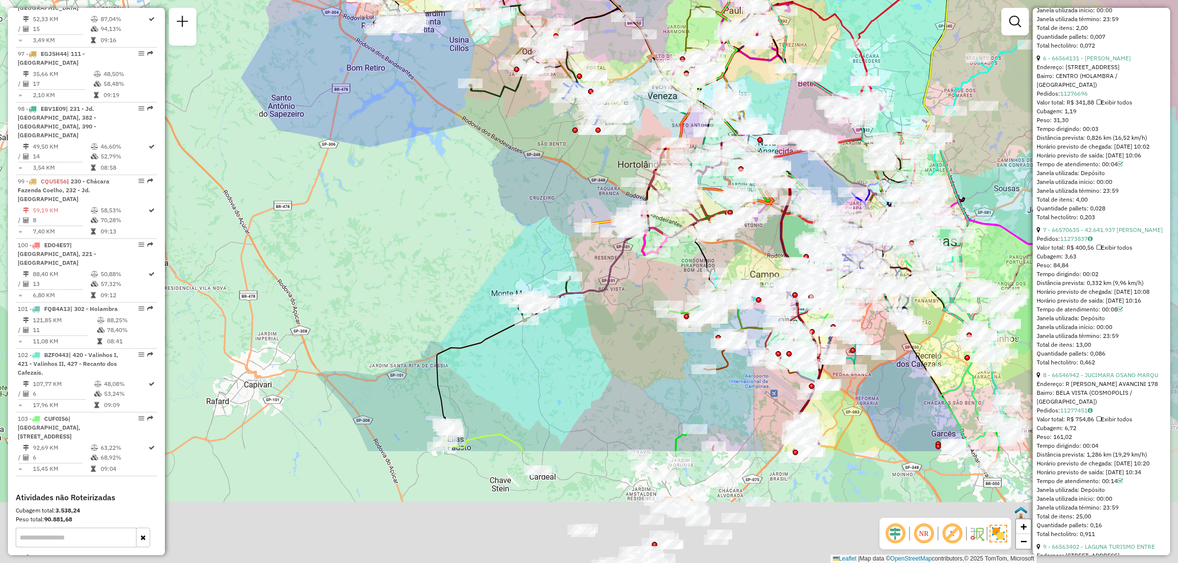
drag, startPoint x: 560, startPoint y: 351, endPoint x: 434, endPoint y: 144, distance: 242.4
click at [394, 102] on div "Janela de atendimento Grade de atendimento Capacidade Transportadoras Veículos …" at bounding box center [589, 281] width 1178 height 563
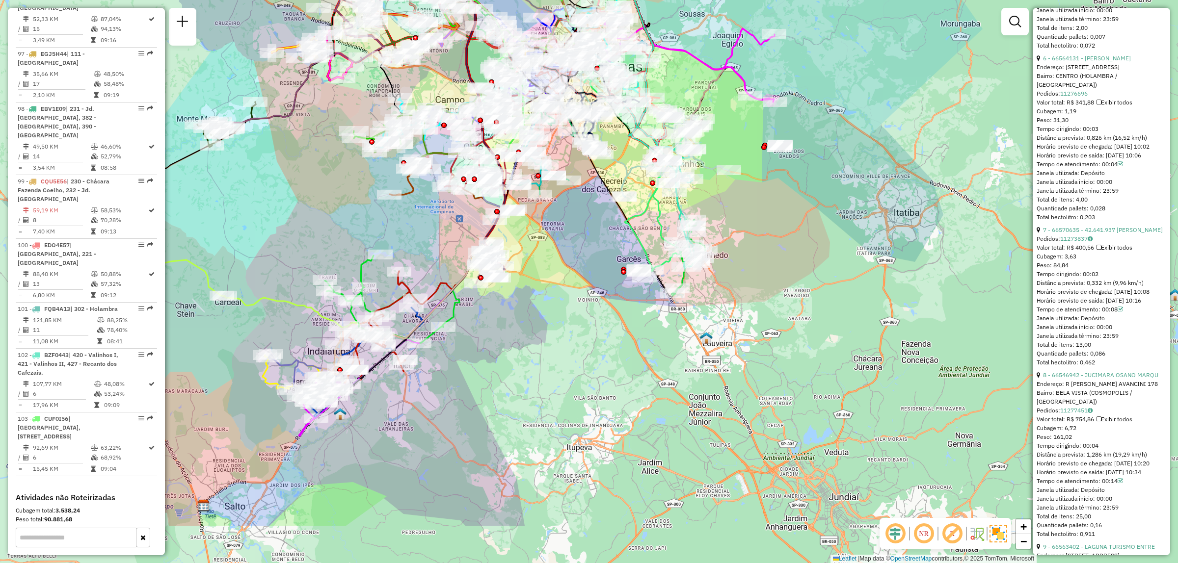
drag, startPoint x: 625, startPoint y: 395, endPoint x: 370, endPoint y: 301, distance: 271.1
click at [370, 301] on div "Janela de atendimento Grade de atendimento Capacidade Transportadoras Veículos …" at bounding box center [589, 281] width 1178 height 563
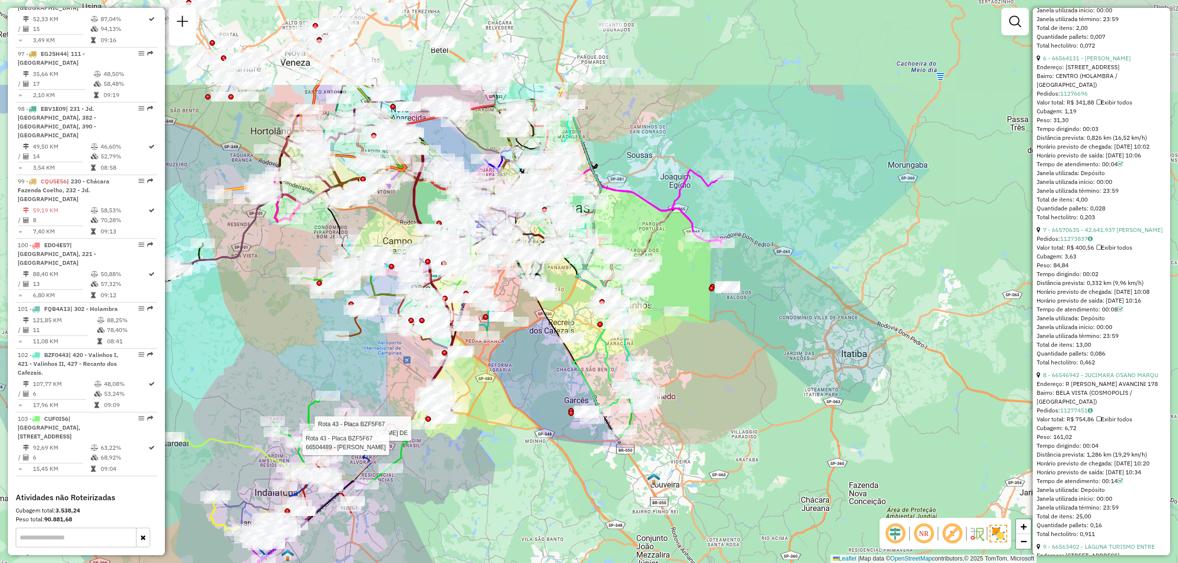
drag, startPoint x: 745, startPoint y: 258, endPoint x: 692, endPoint y: 399, distance: 150.8
click at [692, 399] on div "Rota 43 - Placa BZF5F67 66598018 - [PERSON_NAME] DE Rota 43 - Placa BZF5F67 665…" at bounding box center [589, 281] width 1178 height 563
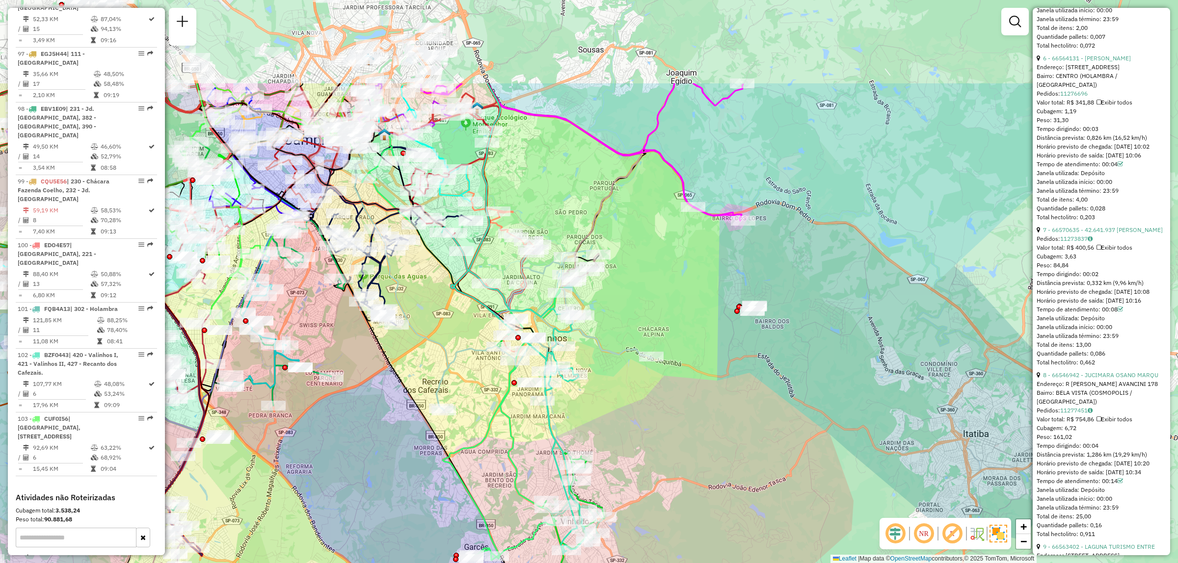
drag, startPoint x: 762, startPoint y: 175, endPoint x: 734, endPoint y: 315, distance: 142.5
click at [734, 315] on div "Rota 43 - Placa BZF5F67 66598018 - [PERSON_NAME] DE Rota 43 - Placa BZF5F67 665…" at bounding box center [589, 281] width 1178 height 563
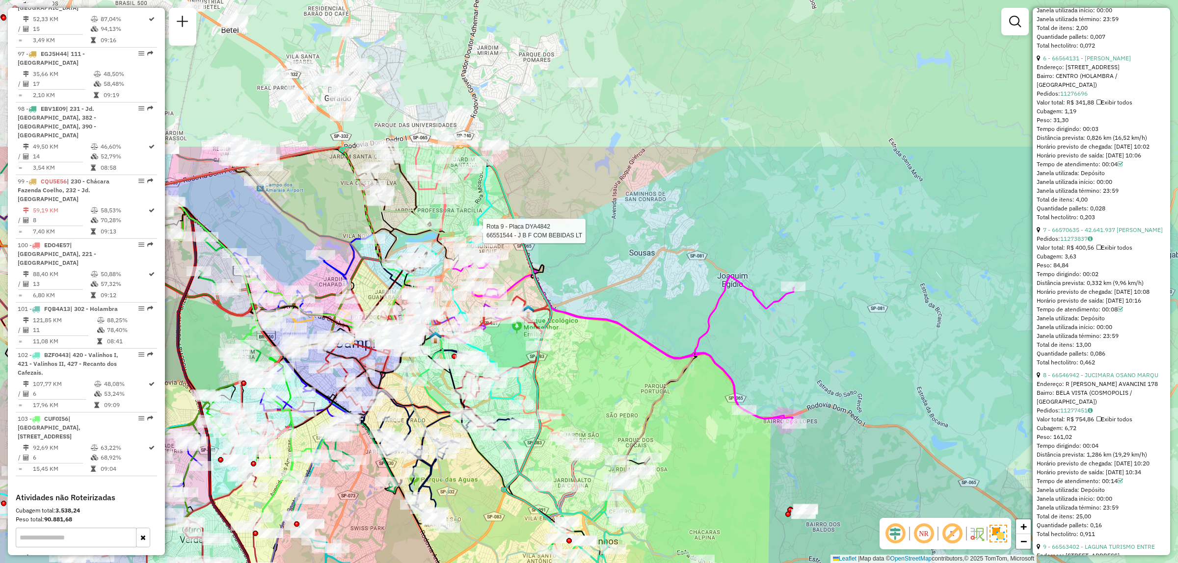
drag, startPoint x: 431, startPoint y: 33, endPoint x: 481, endPoint y: 236, distance: 208.9
click at [482, 236] on div at bounding box center [480, 231] width 25 height 10
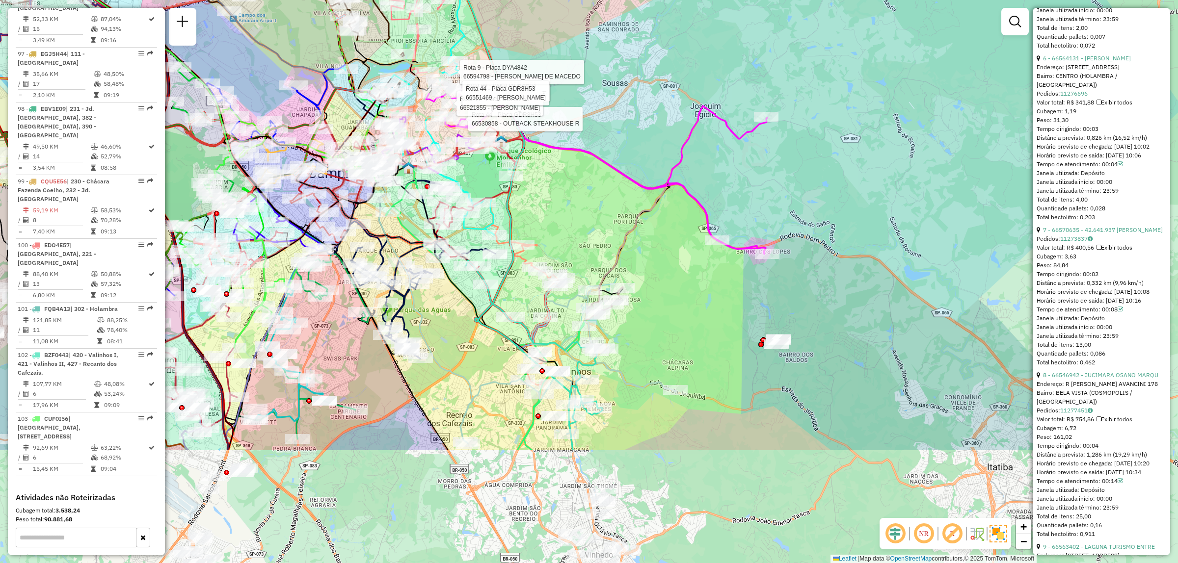
drag, startPoint x: 820, startPoint y: 349, endPoint x: 789, endPoint y: 166, distance: 186.3
click at [789, 166] on div "Rota 43 - Placa BZF5F67 66598018 - [PERSON_NAME] DE Rota 43 - Placa BZF5F67 665…" at bounding box center [589, 281] width 1178 height 563
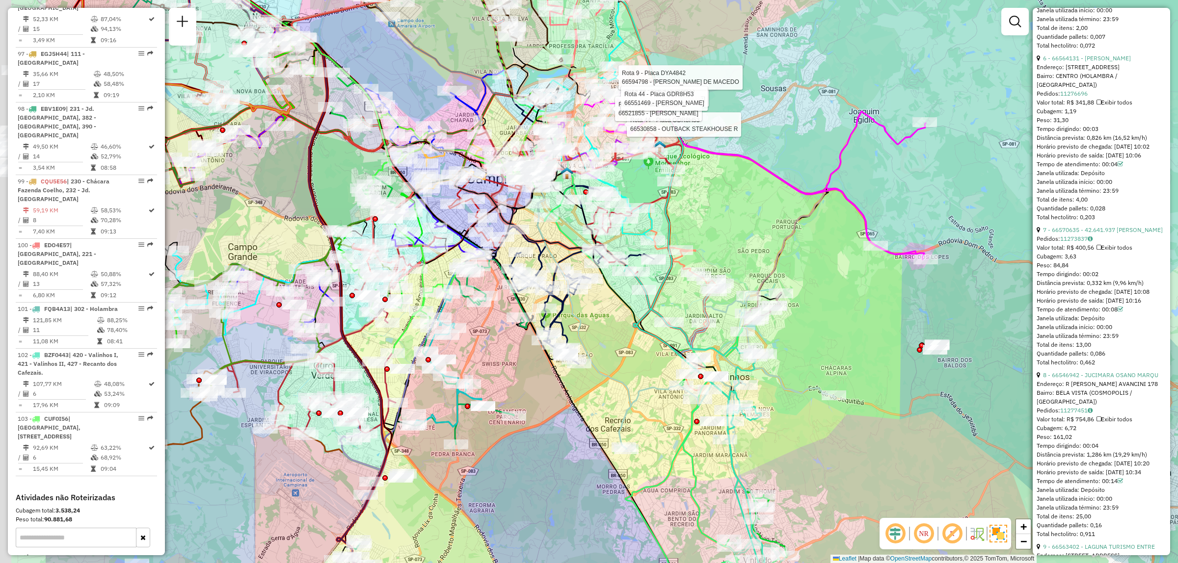
drag, startPoint x: 636, startPoint y: 111, endPoint x: 808, endPoint y: 125, distance: 172.3
click at [801, 129] on div "Rota 43 - Placa BZF5F67 66598018 - [PERSON_NAME] DE Rota 43 - Placa BZF5F67 665…" at bounding box center [589, 281] width 1178 height 563
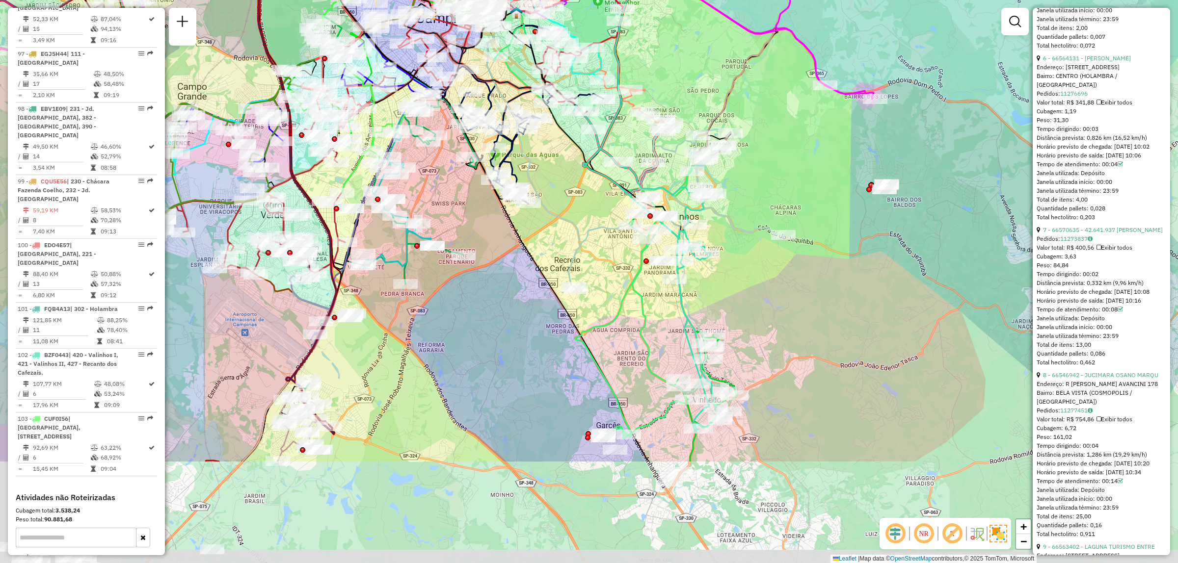
drag, startPoint x: 634, startPoint y: 525, endPoint x: 582, endPoint y: 367, distance: 166.3
click at [582, 367] on div "Rota 43 - Placa BZF5F67 66598018 - [PERSON_NAME] DE Rota 43 - Placa BZF5F67 665…" at bounding box center [589, 281] width 1178 height 563
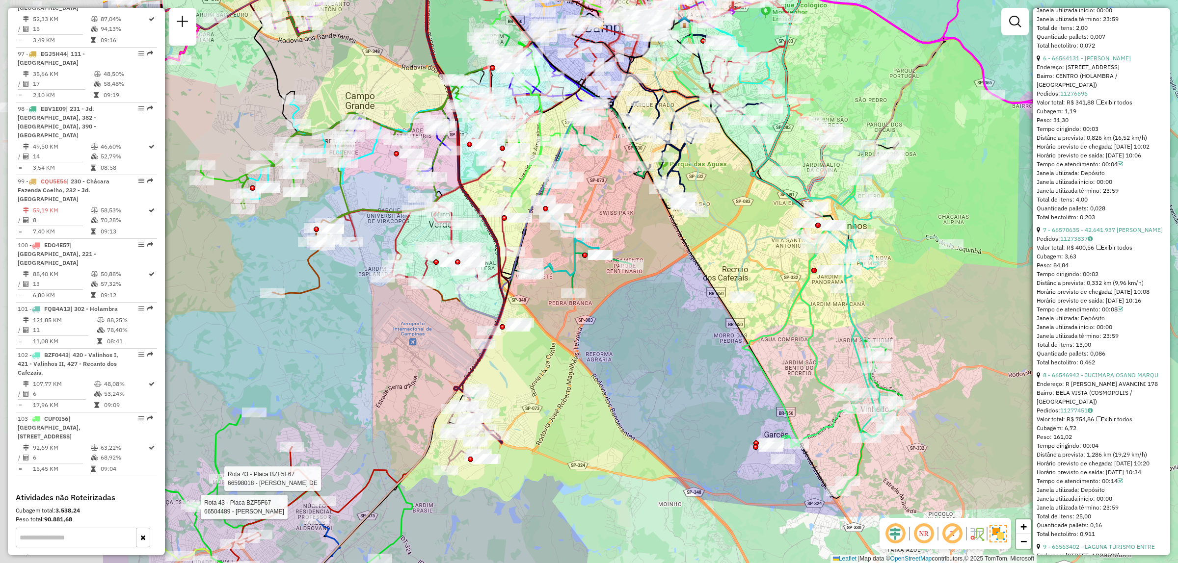
drag, startPoint x: 464, startPoint y: 323, endPoint x: 681, endPoint y: 367, distance: 221.2
click at [685, 369] on div "Rota 43 - Placa BZF5F67 66598018 - [PERSON_NAME] DE Rota 43 - Placa BZF5F67 665…" at bounding box center [589, 281] width 1178 height 563
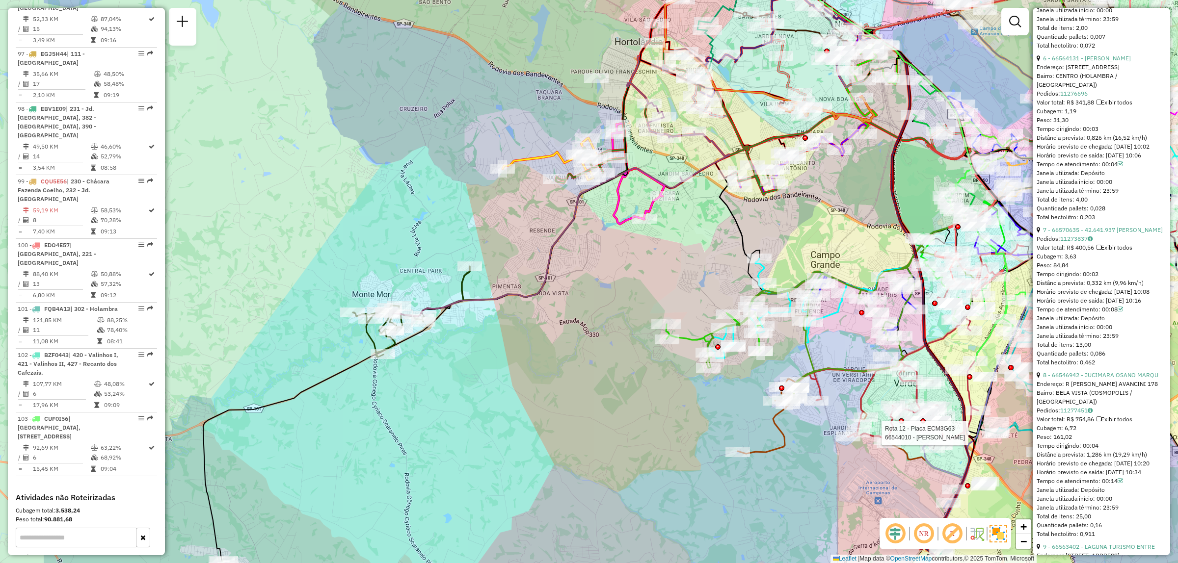
drag, startPoint x: 350, startPoint y: 292, endPoint x: 511, endPoint y: 256, distance: 165.5
click at [511, 256] on div "Rota 43 - Placa BZF5F67 66598018 - [PERSON_NAME] DE Rota 43 - Placa BZF5F67 665…" at bounding box center [589, 281] width 1178 height 563
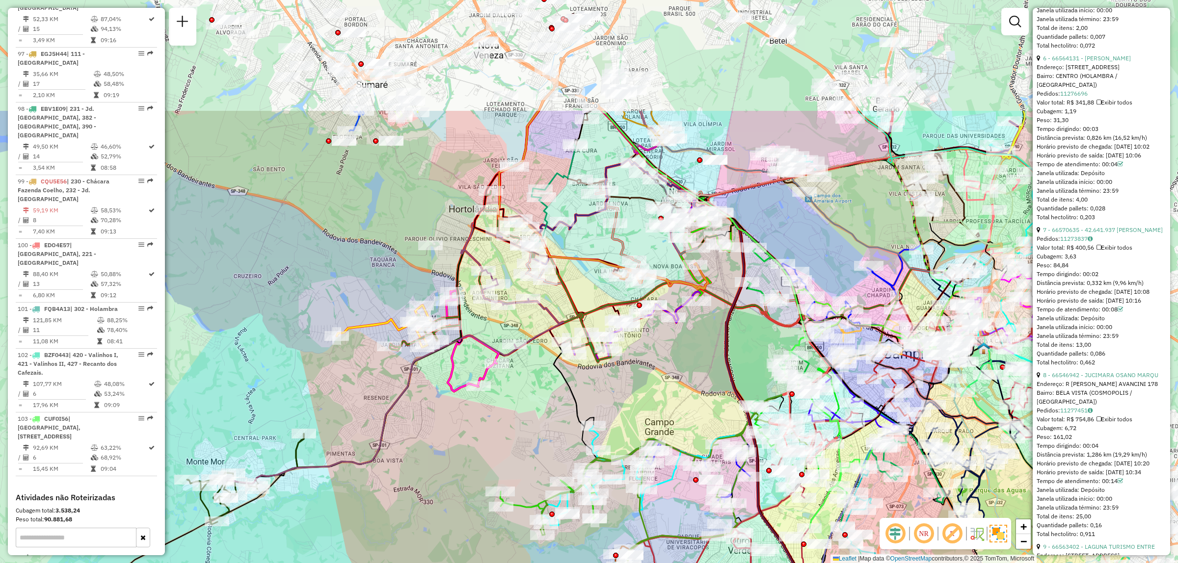
drag, startPoint x: 602, startPoint y: 209, endPoint x: 436, endPoint y: 376, distance: 235.6
click at [436, 376] on div "Rota 43 - Placa BZF5F67 66598018 - [PERSON_NAME] DE Rota 43 - Placa BZF5F67 665…" at bounding box center [589, 281] width 1178 height 563
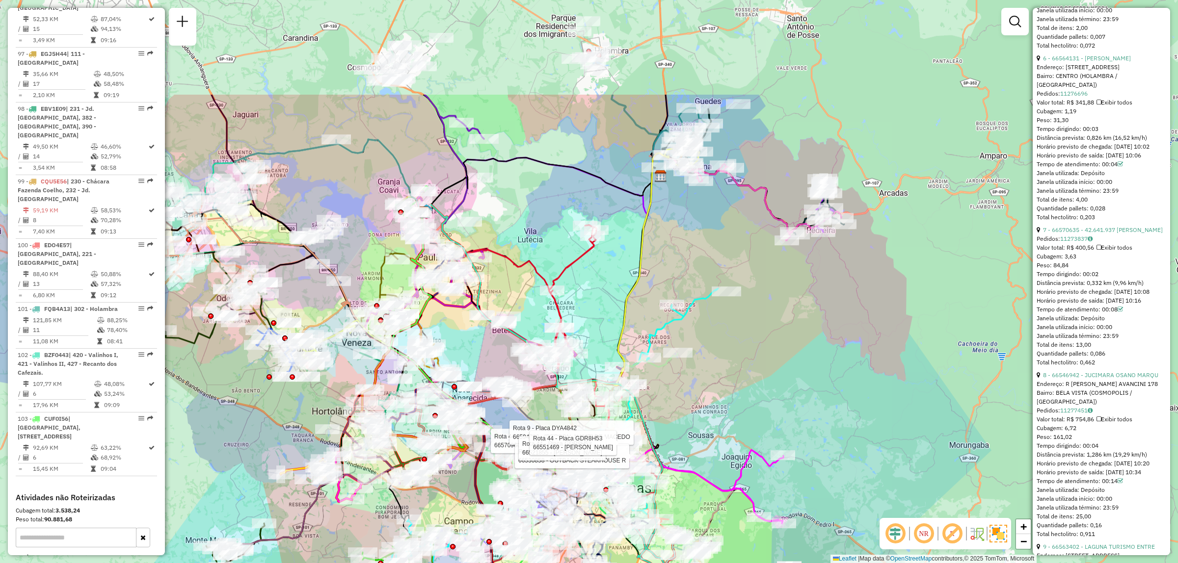
drag, startPoint x: 854, startPoint y: 120, endPoint x: 557, endPoint y: 275, distance: 335.1
click at [557, 275] on div "Rota 43 - Placa BZF5F67 66598018 - [PERSON_NAME] DE Rota 43 - Placa BZF5F67 665…" at bounding box center [589, 281] width 1178 height 563
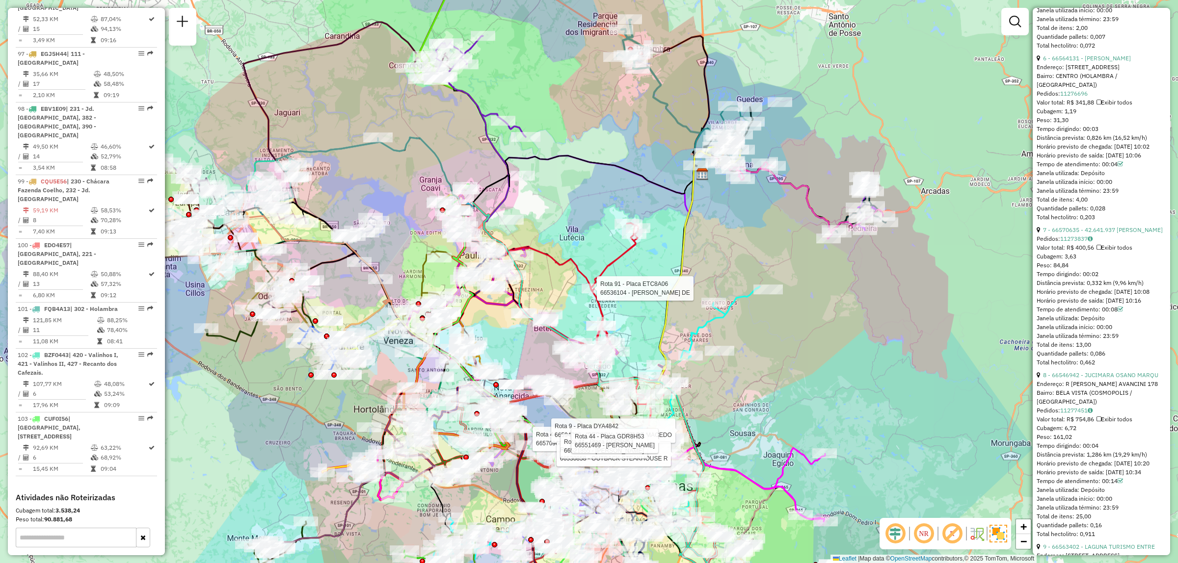
drag, startPoint x: 705, startPoint y: 297, endPoint x: 747, endPoint y: 292, distance: 42.5
click at [747, 292] on icon at bounding box center [704, 379] width 111 height 184
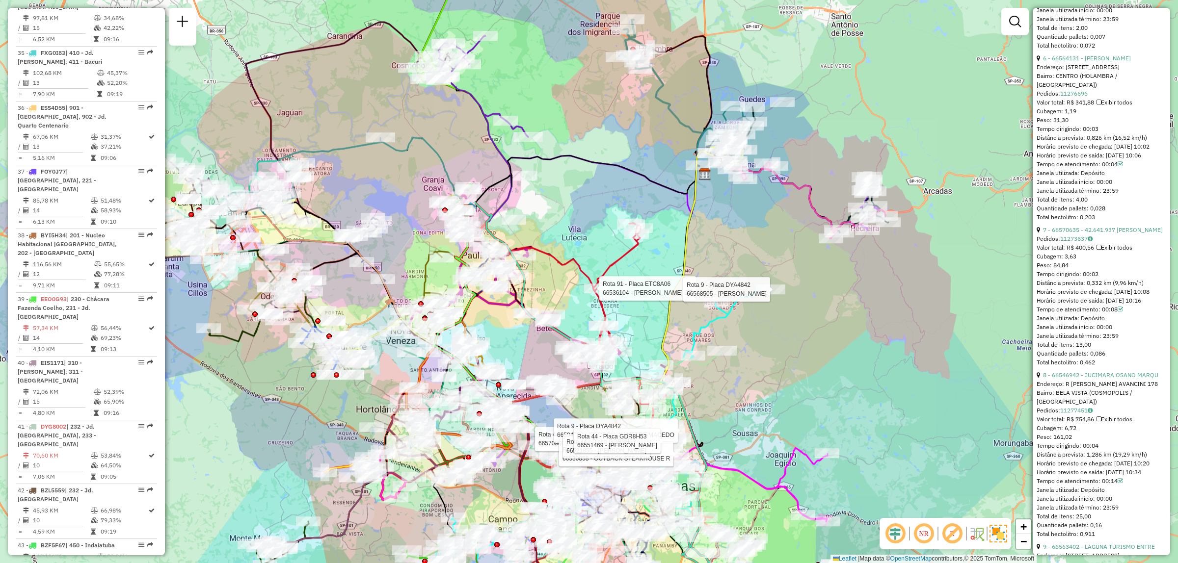
scroll to position [2714, 0]
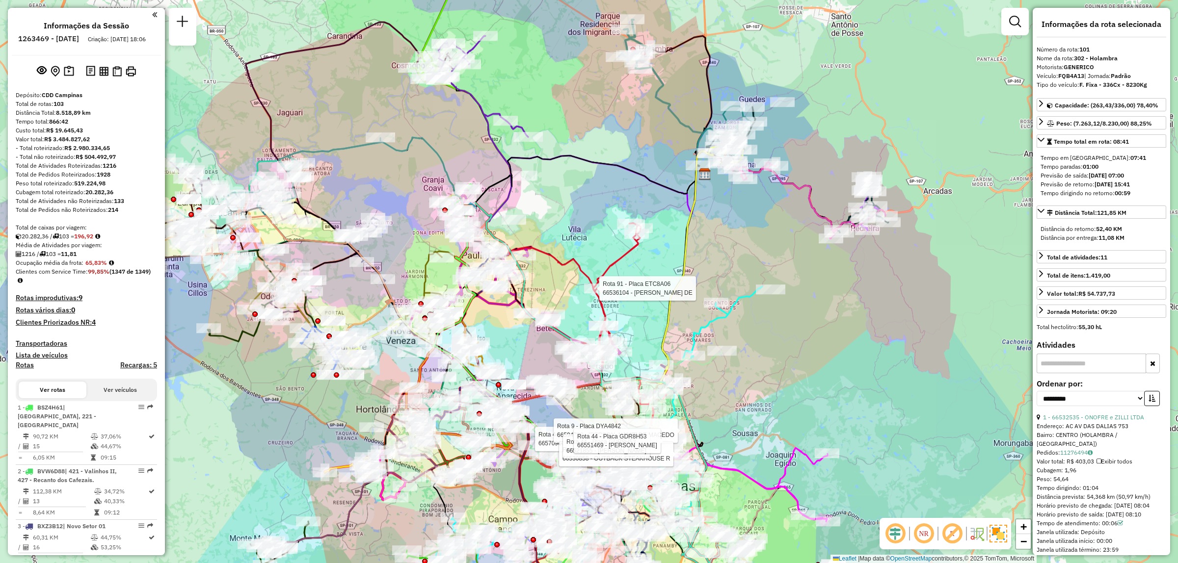
select select "**********"
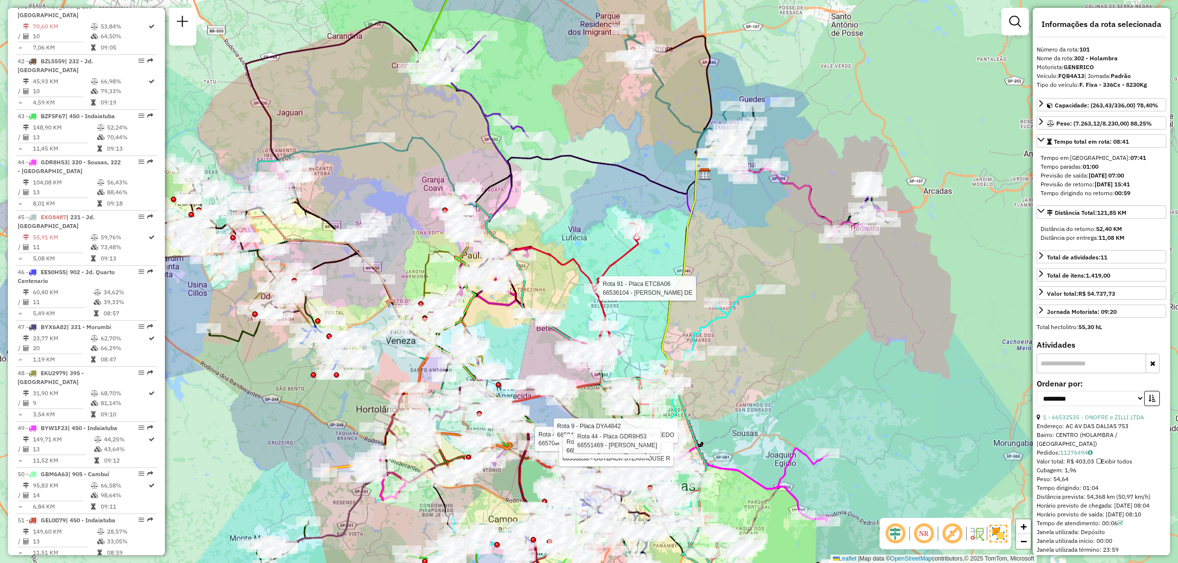
scroll to position [1227, 0]
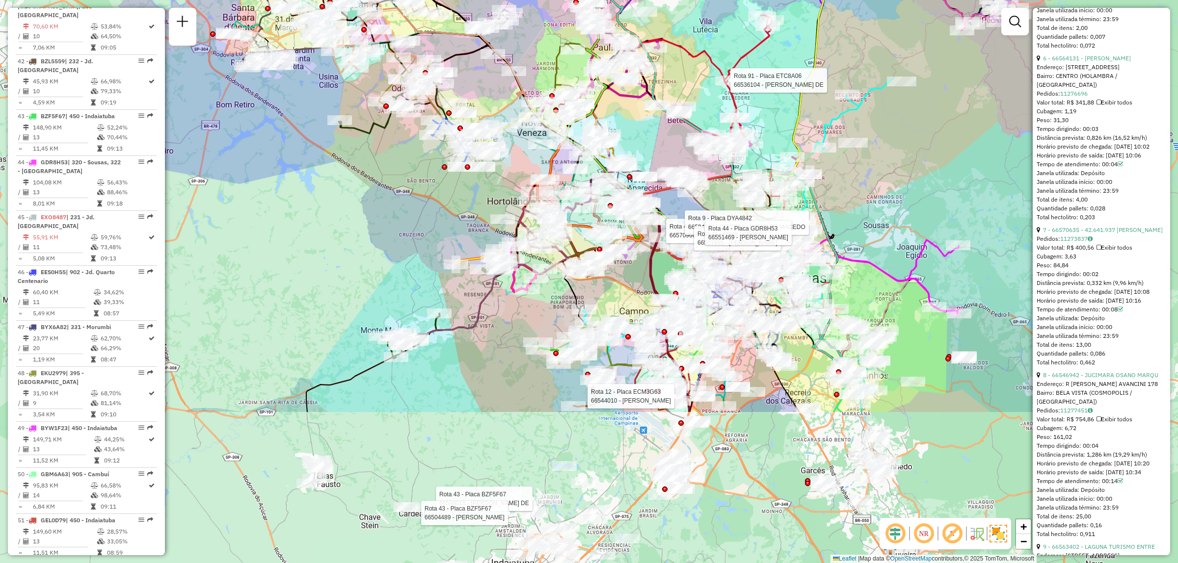
drag, startPoint x: 895, startPoint y: 262, endPoint x: 959, endPoint y: 175, distance: 108.3
click at [959, 175] on div "Rota 43 - Placa BZF5F67 66598018 - PAULO EVANGELISTA DE Rota 43 - Placa BZF5F67…" at bounding box center [589, 281] width 1178 height 563
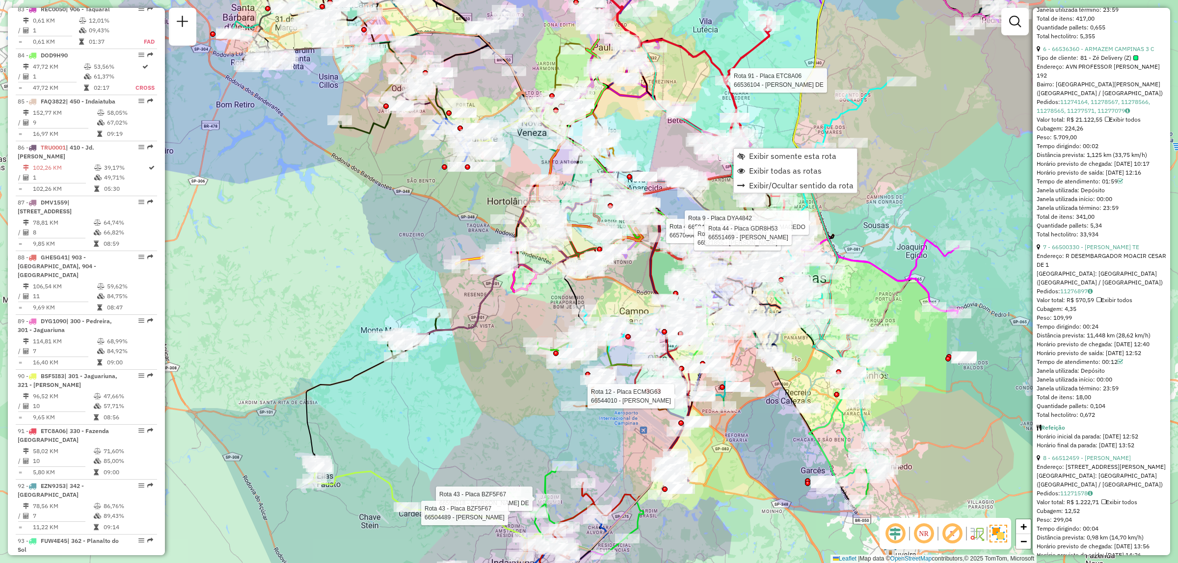
scroll to position [5521, 0]
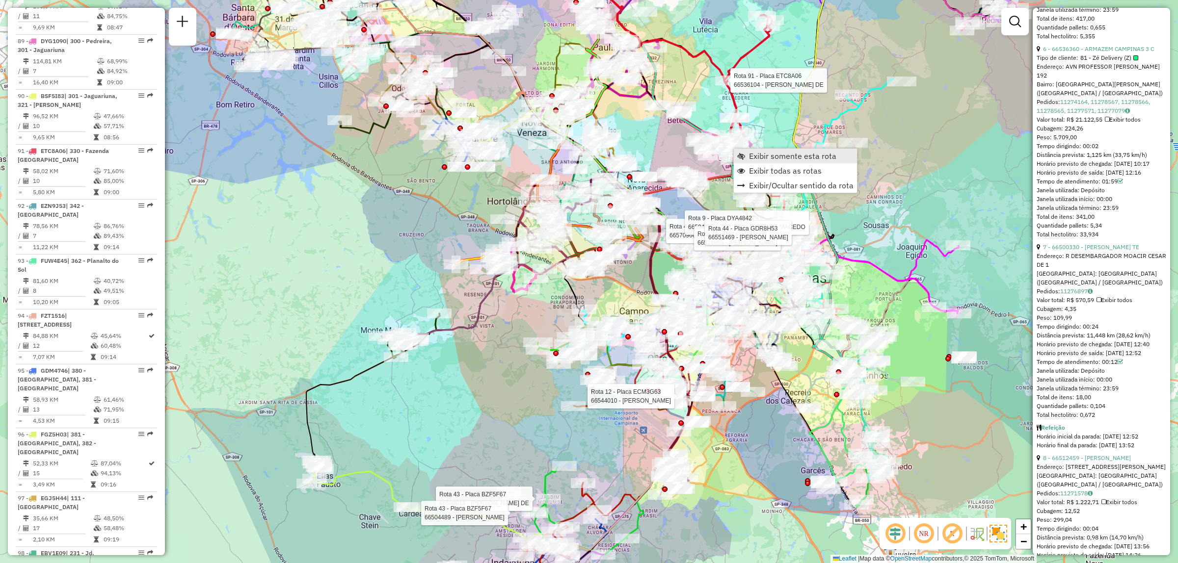
click at [752, 160] on span "Exibir somente esta rota" at bounding box center [792, 156] width 87 height 8
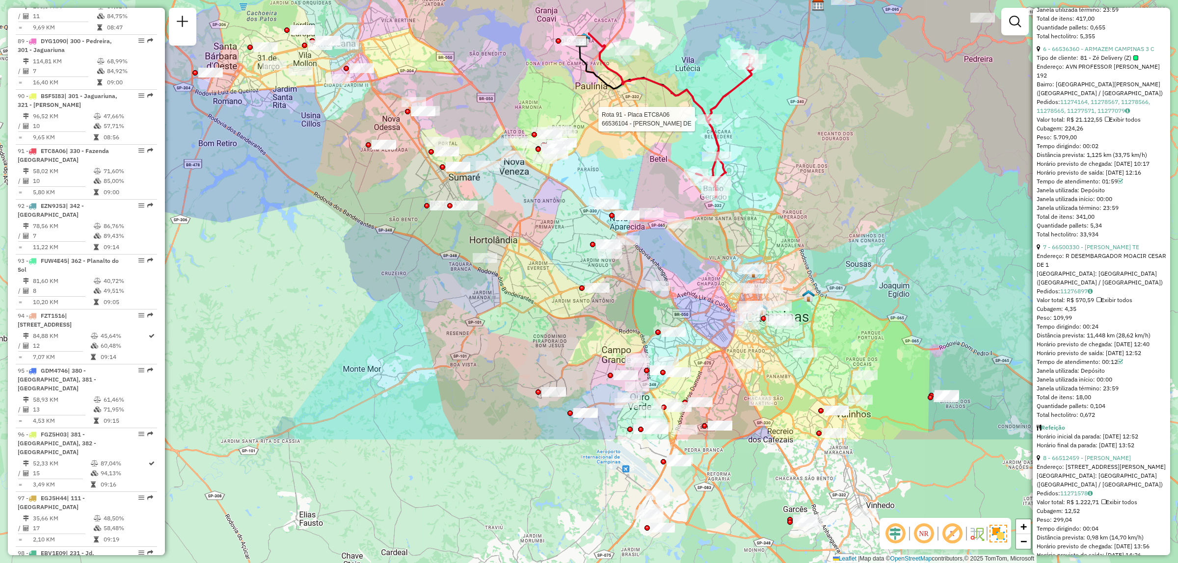
drag, startPoint x: 558, startPoint y: 481, endPoint x: 627, endPoint y: 292, distance: 201.2
click at [627, 292] on div "Rota 91 - Placa ETC8A06 66536104 - MAURICIO SIDRONIO DE Janela de atendimento G…" at bounding box center [589, 281] width 1178 height 563
